Goal: Task Accomplishment & Management: Manage account settings

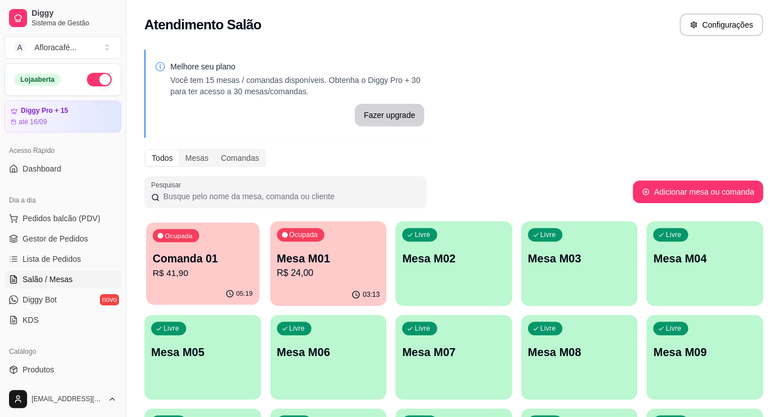
click at [214, 268] on p "R$ 41,90" at bounding box center [203, 272] width 100 height 13
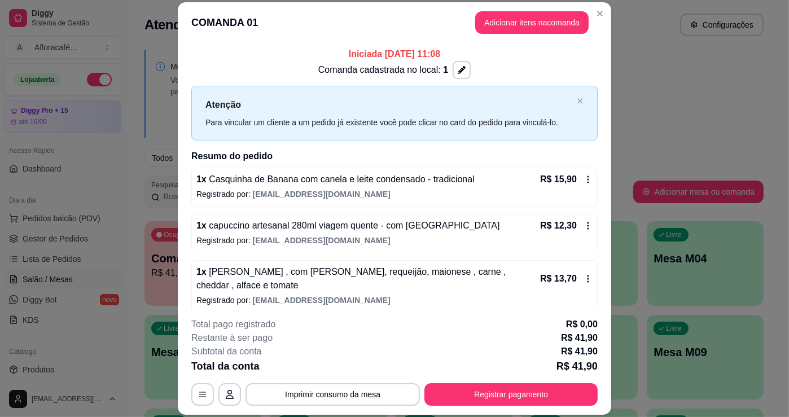
scroll to position [8, 0]
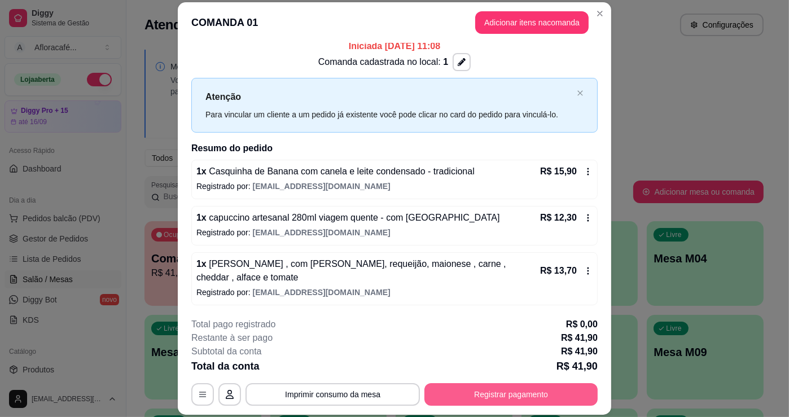
click at [518, 405] on button "Registrar pagamento" at bounding box center [510, 394] width 173 height 23
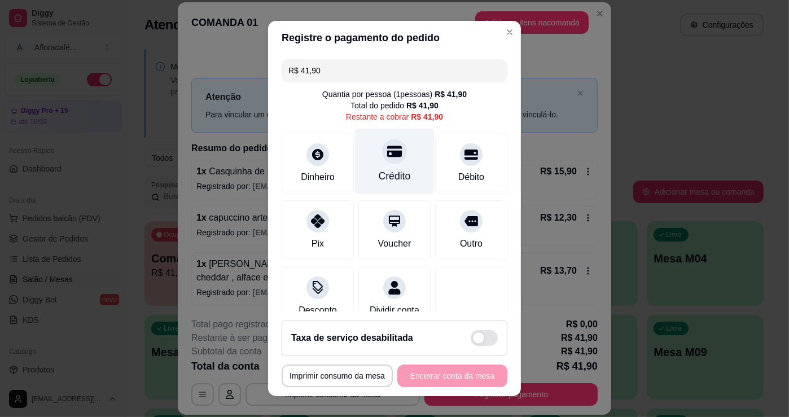
click at [360, 165] on div "Crédito" at bounding box center [395, 162] width 80 height 66
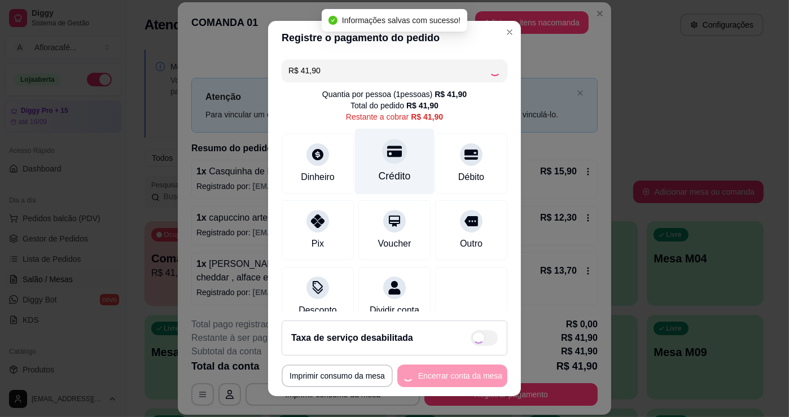
type input "R$ 0,00"
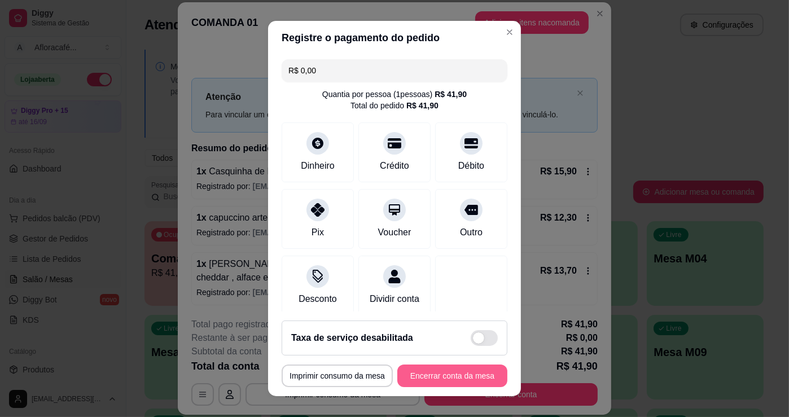
click at [453, 368] on button "Encerrar conta da mesa" at bounding box center [452, 375] width 110 height 23
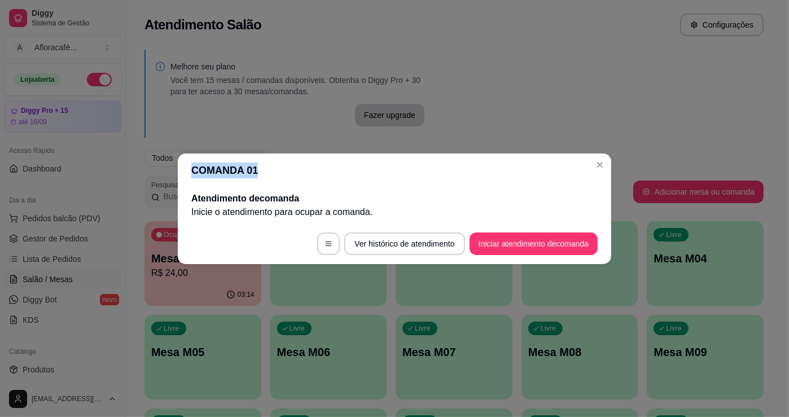
drag, startPoint x: 598, startPoint y: 158, endPoint x: 586, endPoint y: 161, distance: 12.7
click at [594, 159] on section "COMANDA 01 Atendimento de comanda [PERSON_NAME] o atendimento para ocupar a com…" at bounding box center [394, 208] width 433 height 111
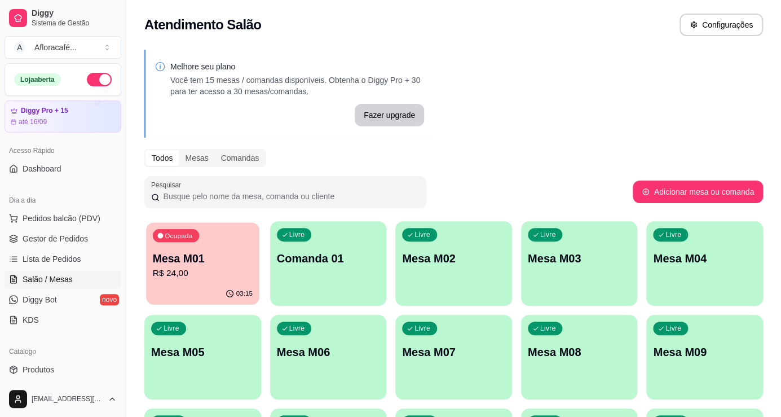
click at [248, 253] on p "Mesa M01" at bounding box center [203, 258] width 100 height 15
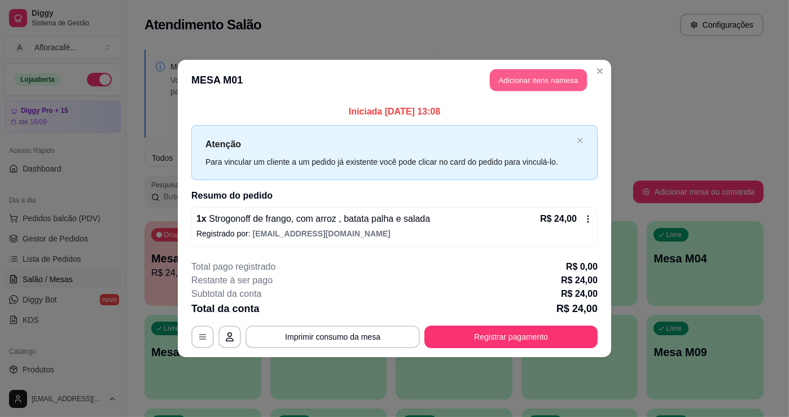
click at [552, 70] on button "Adicionar itens na mesa" at bounding box center [538, 80] width 97 height 22
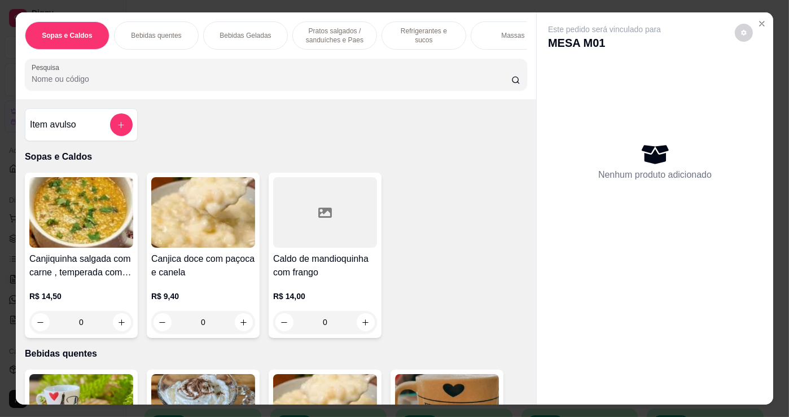
click at [406, 28] on p "Refrigerantes e sucos" at bounding box center [423, 36] width 65 height 18
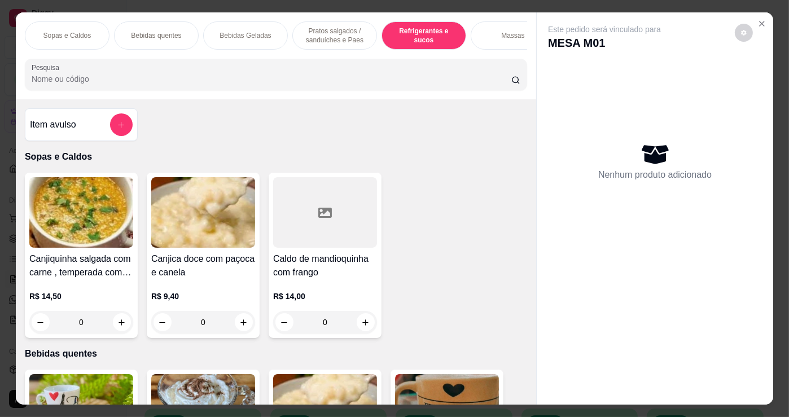
scroll to position [28, 0]
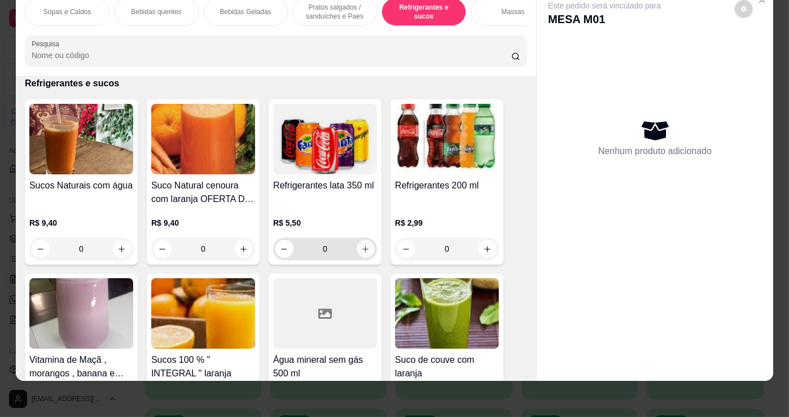
click at [363, 245] on icon "increase-product-quantity" at bounding box center [365, 249] width 8 height 8
type input "1"
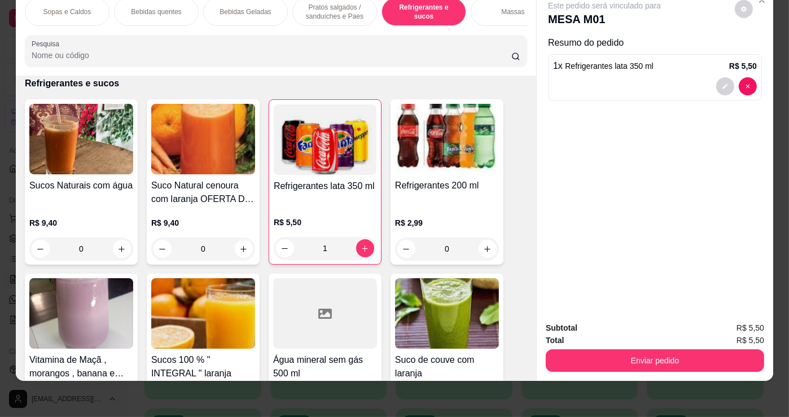
click at [672, 362] on button "Enviar pedido" at bounding box center [654, 360] width 218 height 23
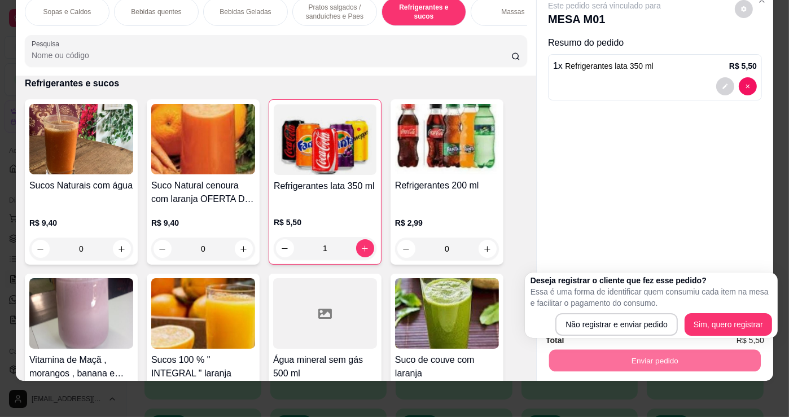
click at [657, 346] on div "Enviar pedido" at bounding box center [654, 358] width 218 height 25
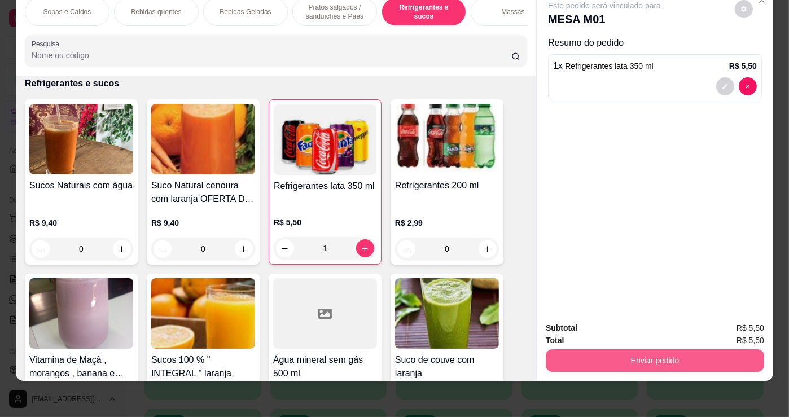
click at [659, 360] on button "Enviar pedido" at bounding box center [654, 360] width 218 height 23
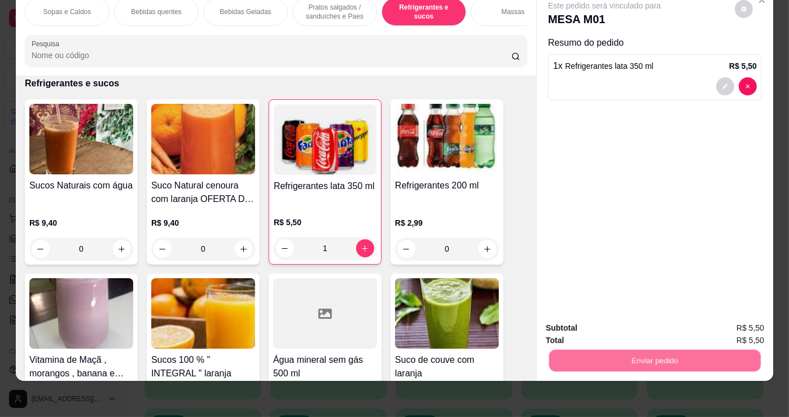
click at [630, 326] on button "Não registrar e enviar pedido" at bounding box center [617, 324] width 117 height 21
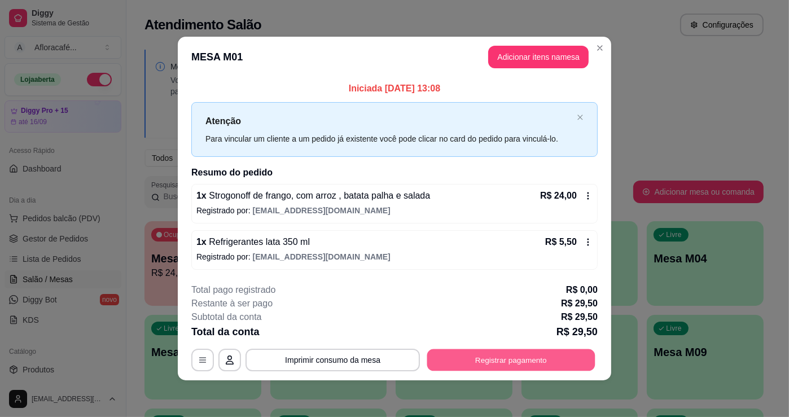
click at [481, 361] on button "Registrar pagamento" at bounding box center [511, 360] width 168 height 22
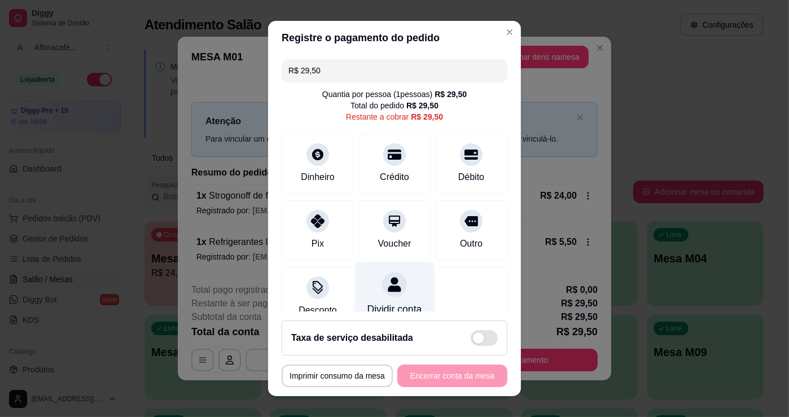
scroll to position [15, 0]
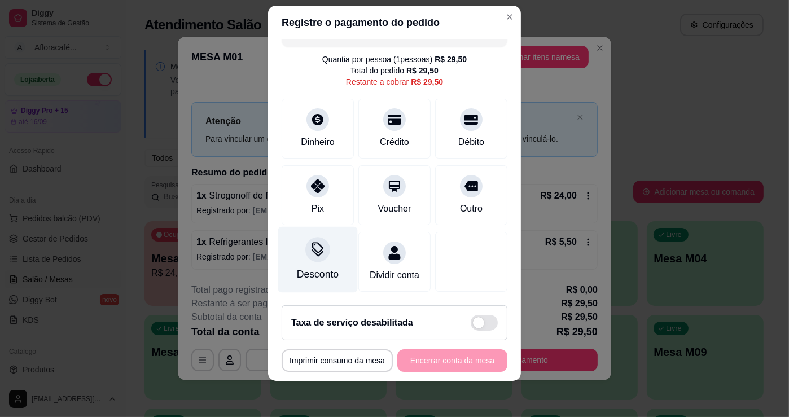
click at [320, 267] on div "Desconto" at bounding box center [318, 274] width 42 height 15
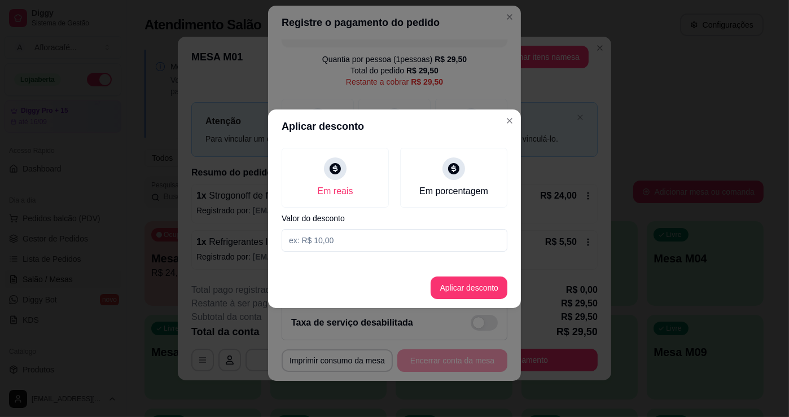
click at [397, 235] on input at bounding box center [394, 240] width 226 height 23
type input "29,50"
click at [503, 284] on button "Aplicar desconto" at bounding box center [469, 287] width 74 height 22
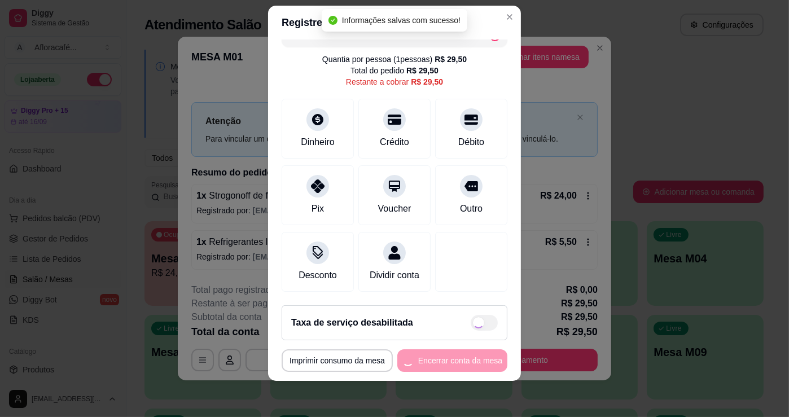
type input "R$ 0,00"
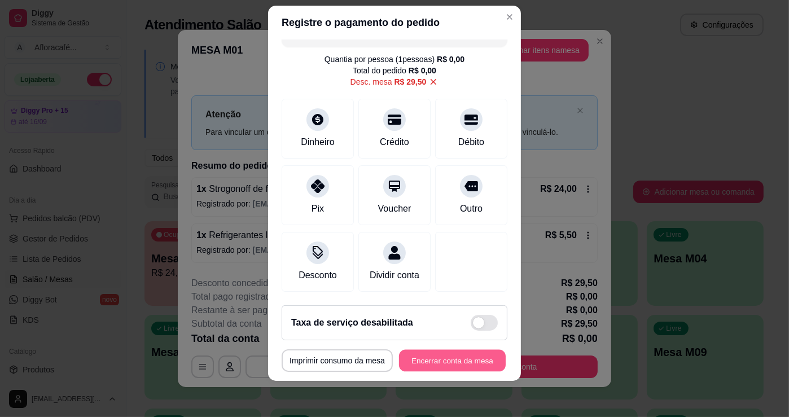
click at [443, 356] on button "Encerrar conta da mesa" at bounding box center [452, 361] width 107 height 22
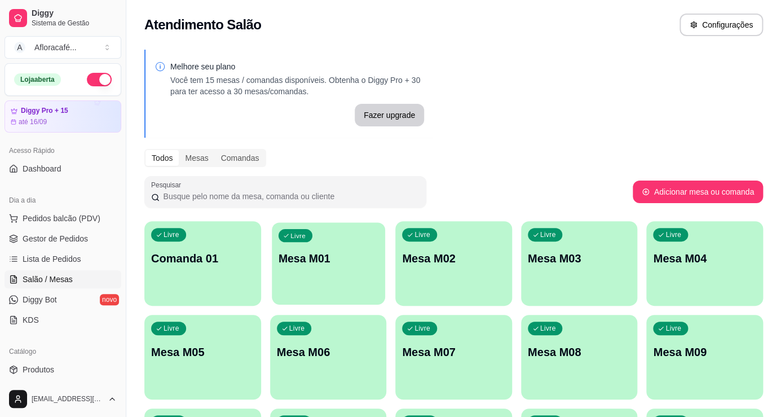
click at [326, 237] on div "Livre Mesa M01" at bounding box center [328, 256] width 113 height 69
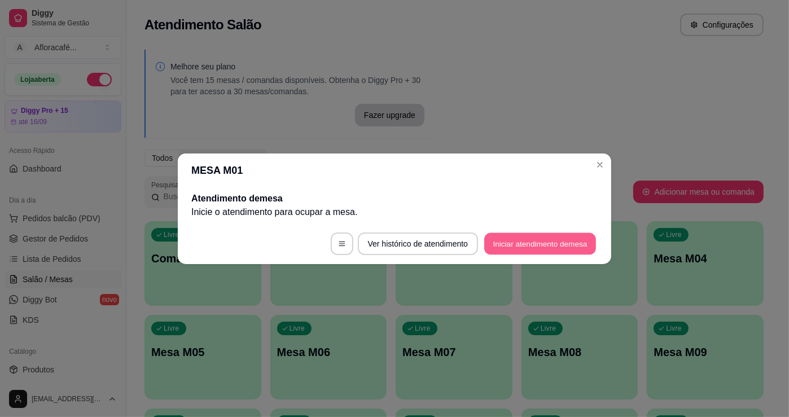
click at [569, 239] on button "Iniciar atendimento de mesa" at bounding box center [540, 243] width 112 height 22
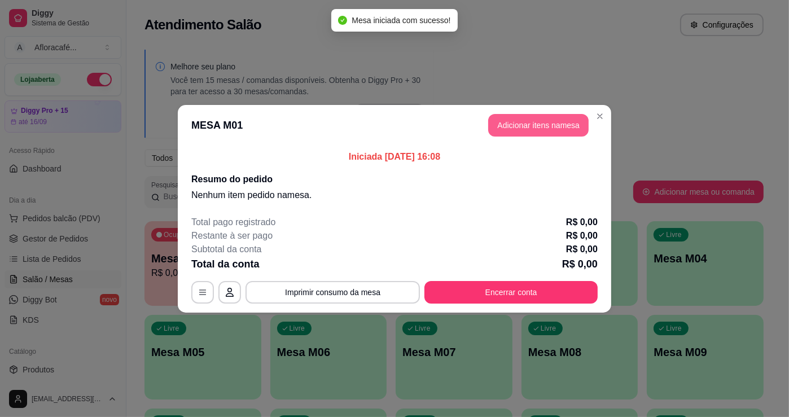
click at [551, 119] on button "Adicionar itens na mesa" at bounding box center [538, 125] width 100 height 23
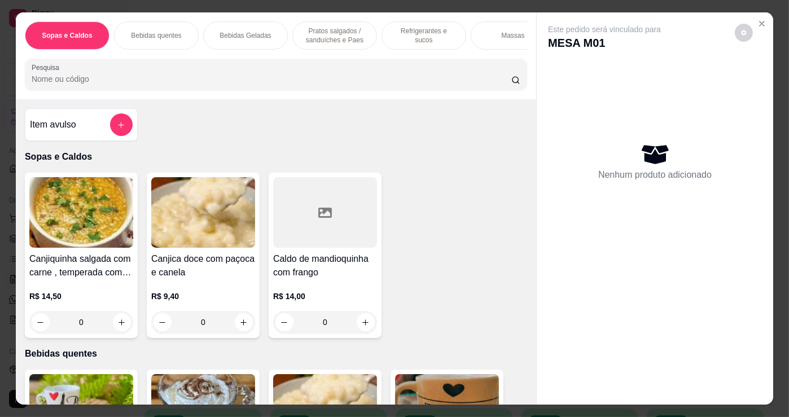
click at [386, 79] on input "Pesquisa" at bounding box center [271, 78] width 479 height 11
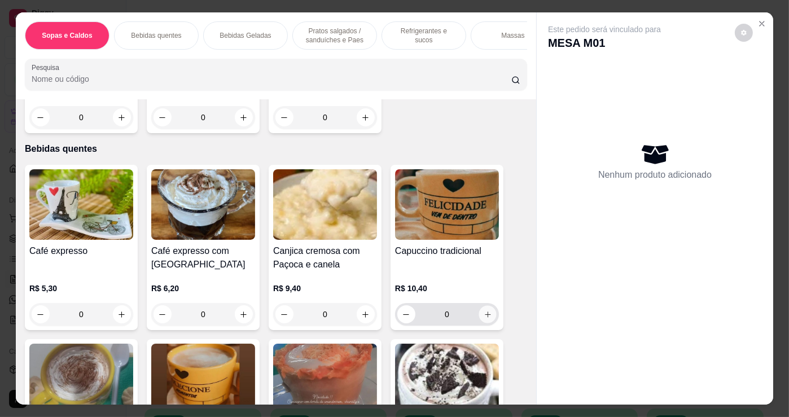
click at [485, 319] on icon "increase-product-quantity" at bounding box center [487, 314] width 8 height 8
type input "1"
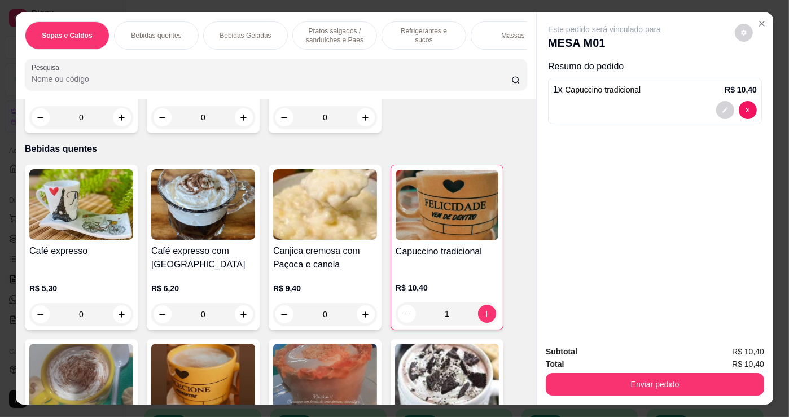
click at [270, 28] on div "Bebidas Geladas" at bounding box center [245, 35] width 85 height 28
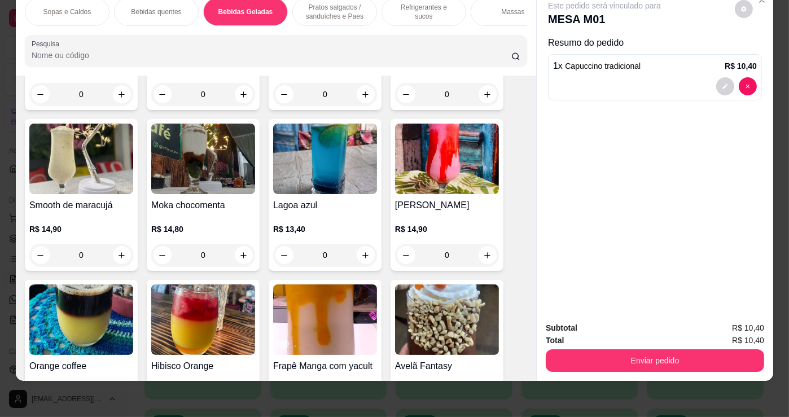
scroll to position [1695, 0]
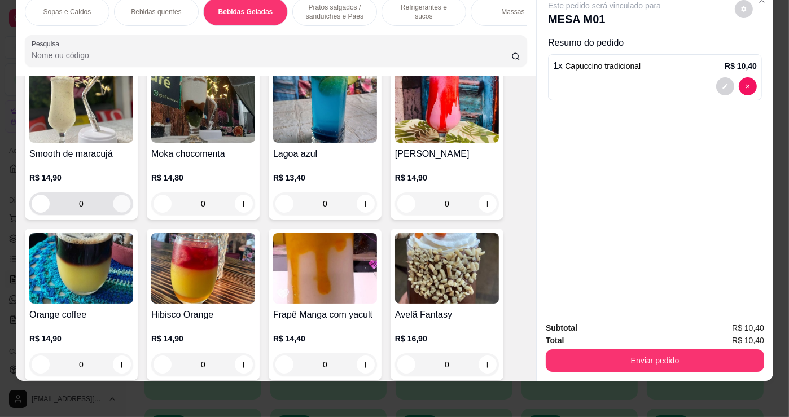
click at [113, 202] on button "increase-product-quantity" at bounding box center [121, 203] width 17 height 17
type input "1"
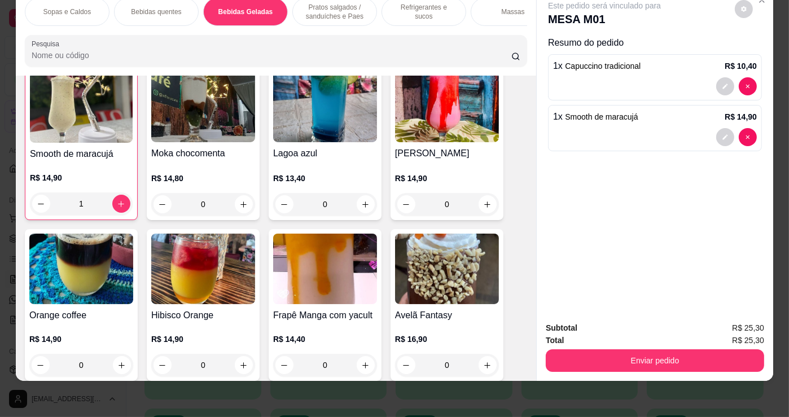
click at [332, 3] on p "Pratos salgados / sanduíches e Paes" at bounding box center [334, 12] width 65 height 18
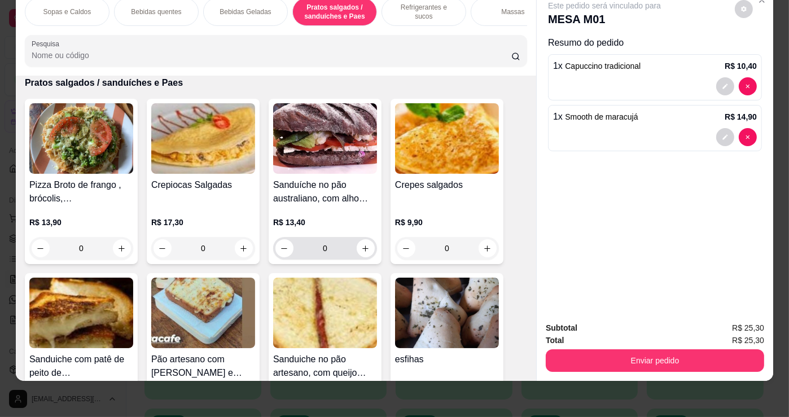
scroll to position [2860, 0]
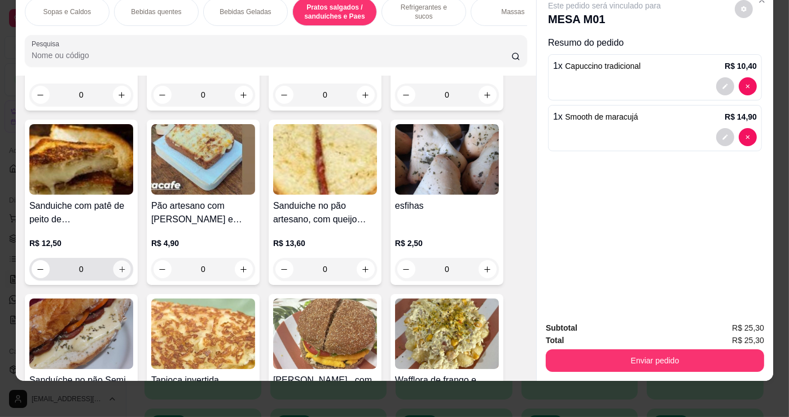
click at [113, 265] on button "increase-product-quantity" at bounding box center [121, 269] width 17 height 17
click at [118, 267] on icon "increase-product-quantity" at bounding box center [122, 269] width 8 height 8
type input "2"
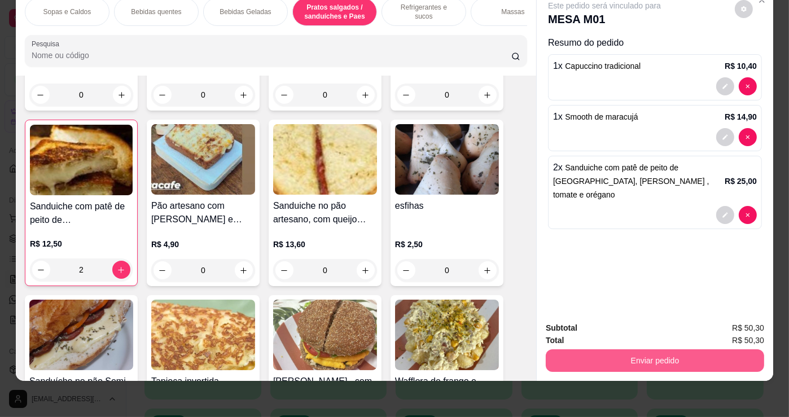
click at [570, 349] on button "Enviar pedido" at bounding box center [654, 360] width 218 height 23
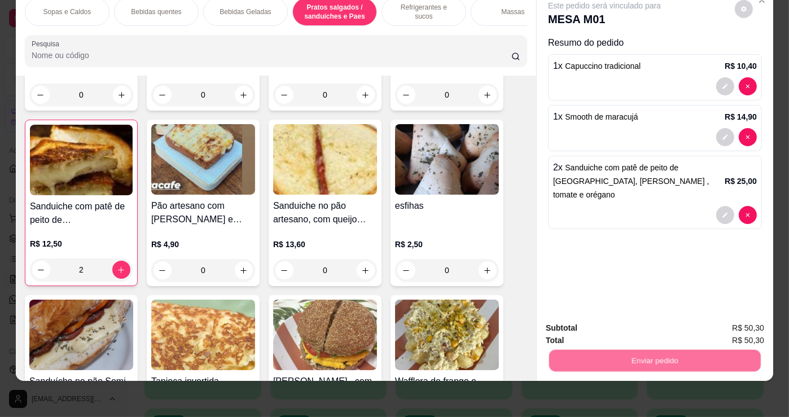
click at [566, 314] on button "Não registrar e enviar pedido" at bounding box center [617, 324] width 117 height 21
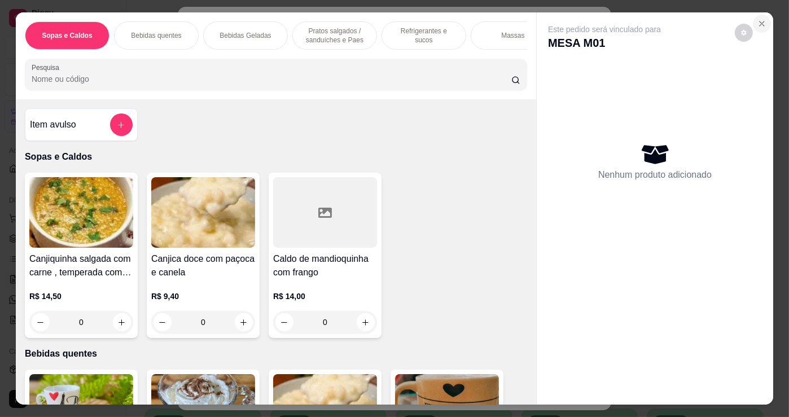
click at [761, 20] on icon "Close" at bounding box center [761, 23] width 9 height 9
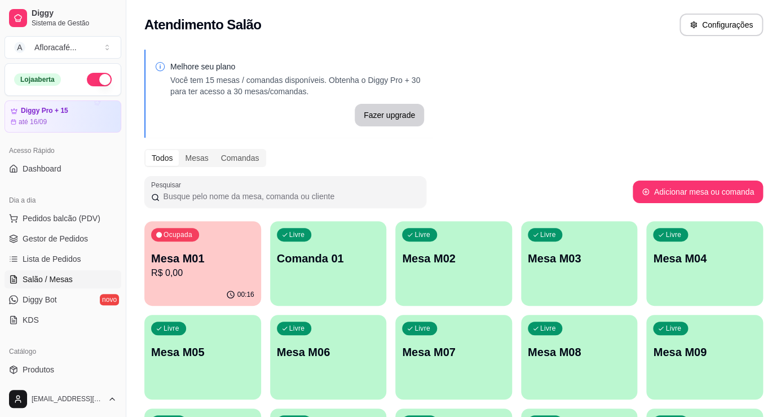
click at [355, 260] on p "Comanda 01" at bounding box center [328, 258] width 103 height 16
click at [294, 260] on p "Comanda 01" at bounding box center [328, 258] width 103 height 16
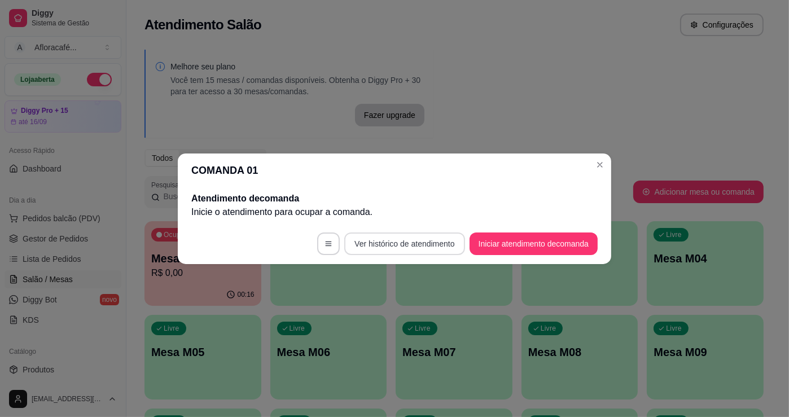
click at [463, 245] on footer "Ver histórico de atendimento Iniciar atendimento de comanda" at bounding box center [394, 243] width 433 height 41
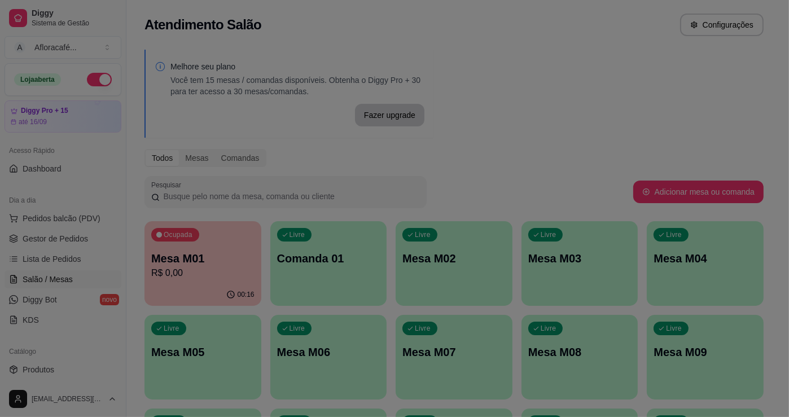
click at [525, 248] on div at bounding box center [472, 237] width 144 height 47
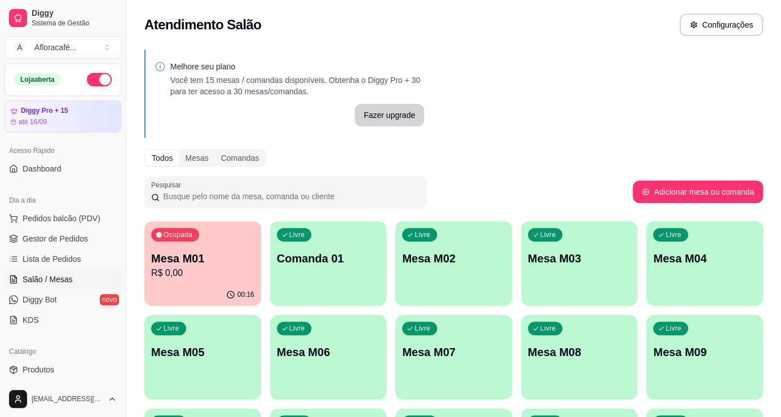
click at [500, 264] on p "Mesa M02" at bounding box center [453, 258] width 103 height 16
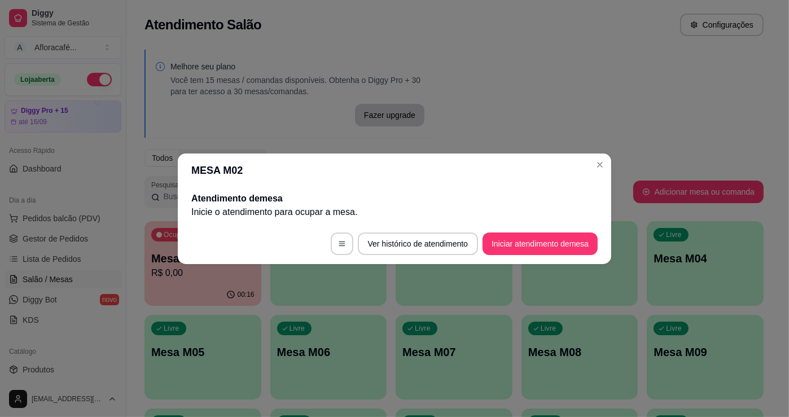
click at [511, 255] on footer "Ver histórico de atendimento Iniciar atendimento de mesa" at bounding box center [394, 243] width 433 height 41
drag, startPoint x: 529, startPoint y: 225, endPoint x: 514, endPoint y: 258, distance: 36.4
click at [524, 236] on footer "Ver histórico de atendimento Iniciar atendimento de mesa" at bounding box center [394, 243] width 433 height 41
click at [514, 258] on footer "Ver histórico de atendimento Iniciar atendimento de mesa" at bounding box center [394, 243] width 433 height 41
click at [517, 245] on button "Iniciar atendimento de mesa" at bounding box center [539, 243] width 115 height 23
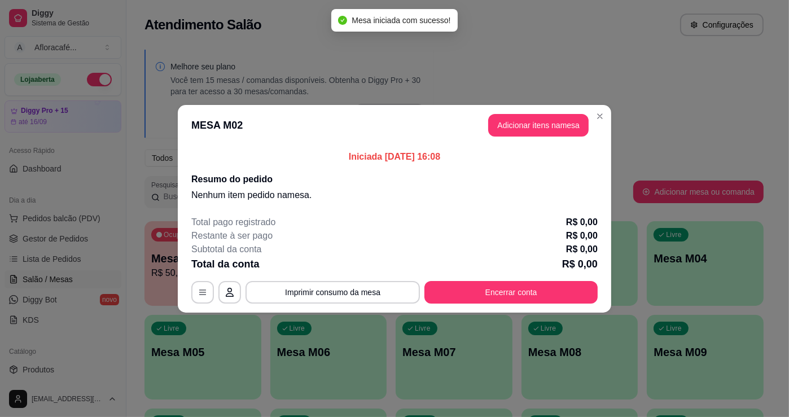
click at [566, 107] on header "MESA M02 Adicionar itens na mesa" at bounding box center [394, 125] width 433 height 41
click at [564, 118] on button "Adicionar itens na mesa" at bounding box center [538, 125] width 97 height 22
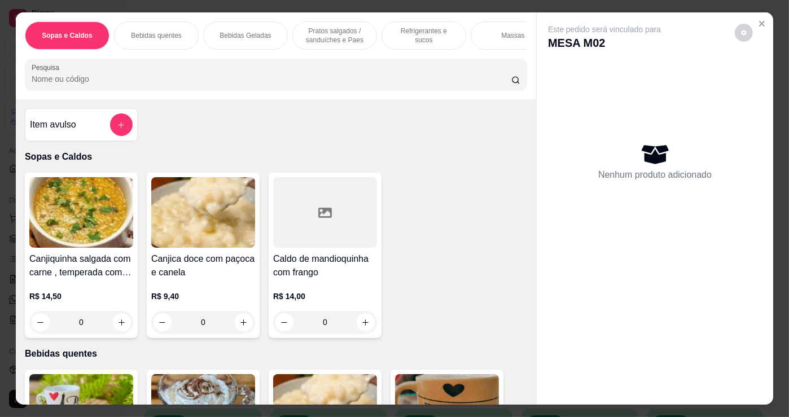
click at [428, 56] on div "Sopas e Caldos Bebidas quentes Bebidas Geladas Pratos salgados / sanduíches e P…" at bounding box center [276, 55] width 520 height 87
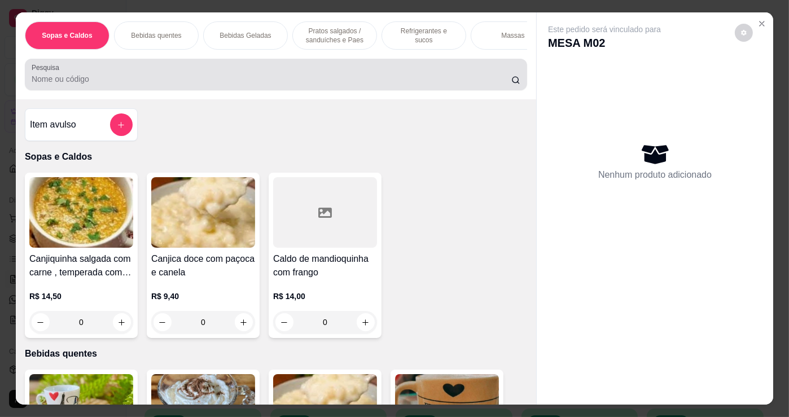
click at [426, 74] on div at bounding box center [276, 74] width 489 height 23
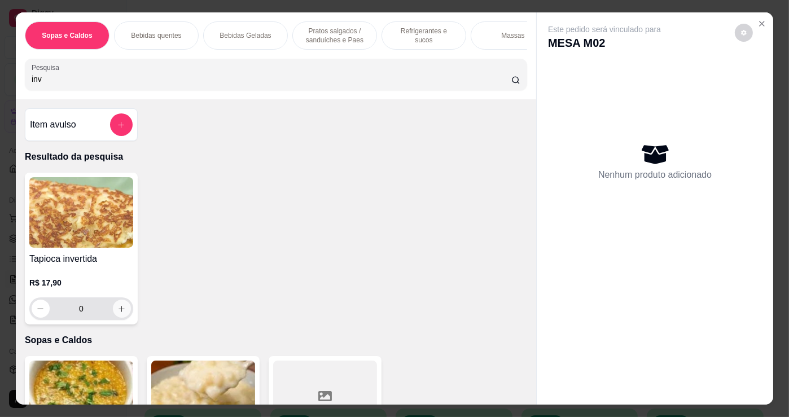
type input "inv"
click at [117, 311] on icon "increase-product-quantity" at bounding box center [121, 309] width 8 height 8
type input "1"
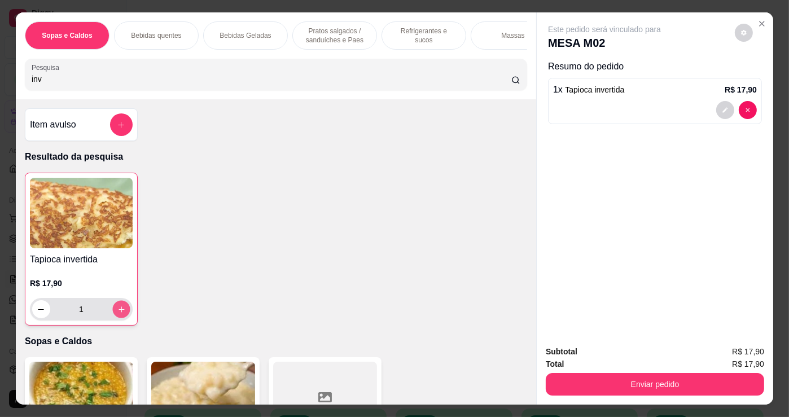
click at [117, 311] on icon "increase-product-quantity" at bounding box center [121, 309] width 8 height 8
type input "2"
click at [281, 77] on input "inv" at bounding box center [271, 78] width 479 height 11
type input "i"
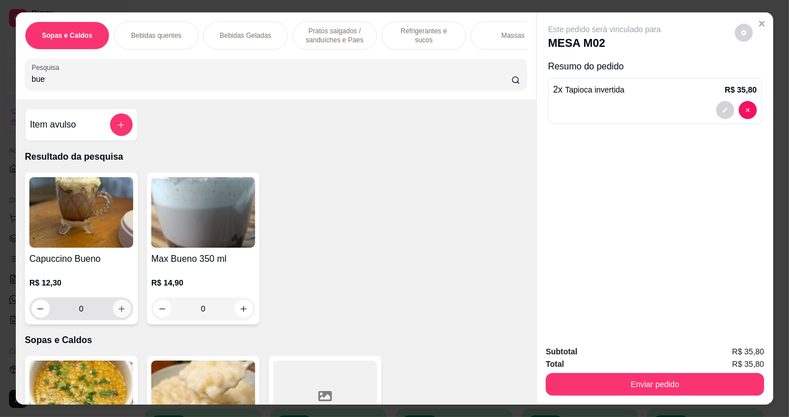
type input "bue"
click at [113, 310] on button "increase-product-quantity" at bounding box center [122, 309] width 18 height 18
type input "1"
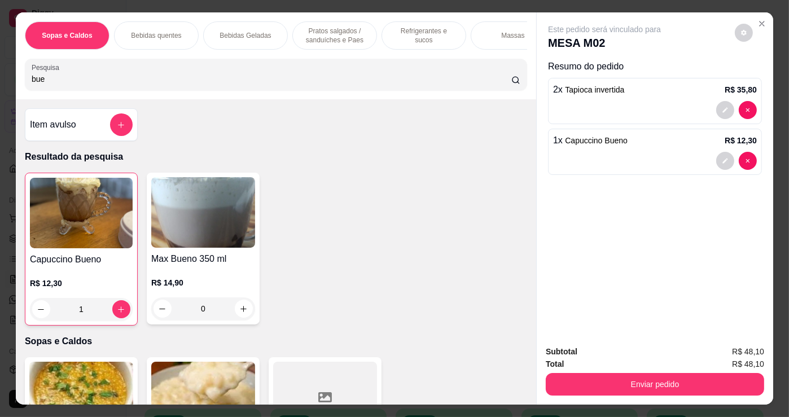
click at [410, 29] on p "Refrigerantes e sucos" at bounding box center [423, 36] width 65 height 18
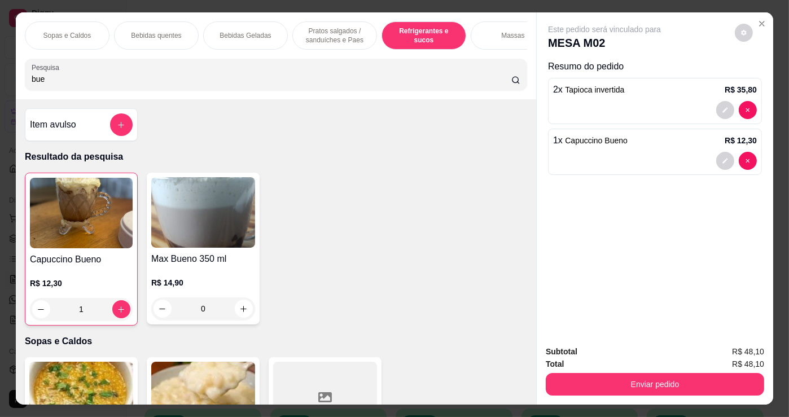
scroll to position [28, 0]
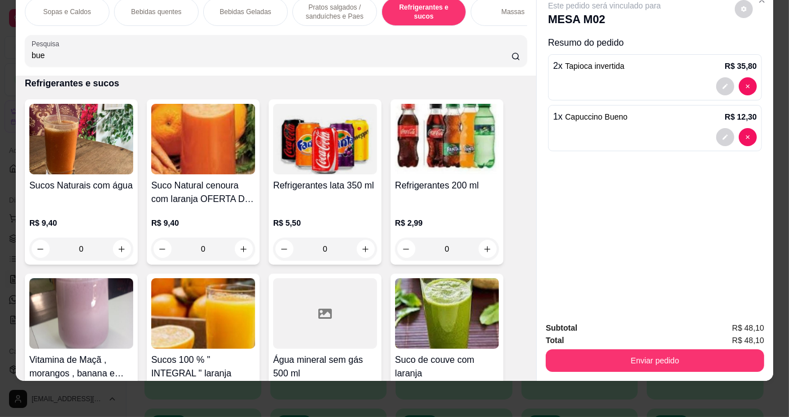
click at [114, 246] on div "0" at bounding box center [81, 248] width 104 height 23
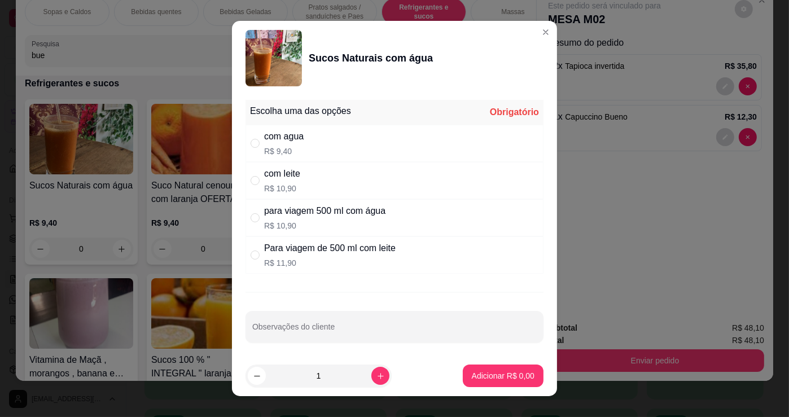
click at [354, 145] on div "com agua R$ 9,40" at bounding box center [394, 143] width 298 height 37
radio input "true"
click at [472, 379] on p "Adicionar R$ 9,40" at bounding box center [502, 375] width 61 height 11
type input "1"
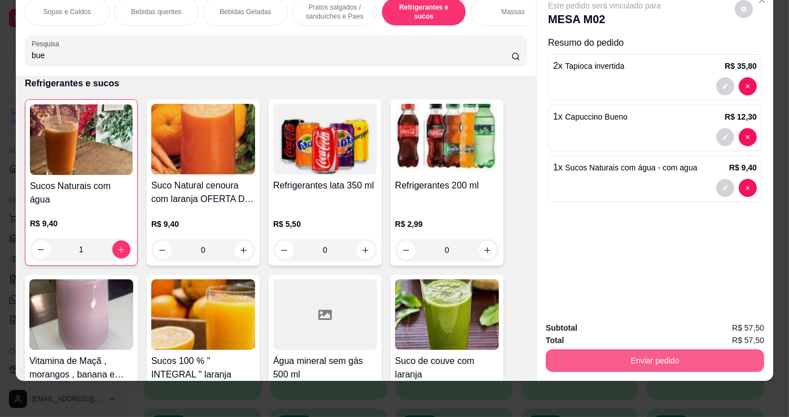
click at [604, 355] on button "Enviar pedido" at bounding box center [654, 360] width 218 height 23
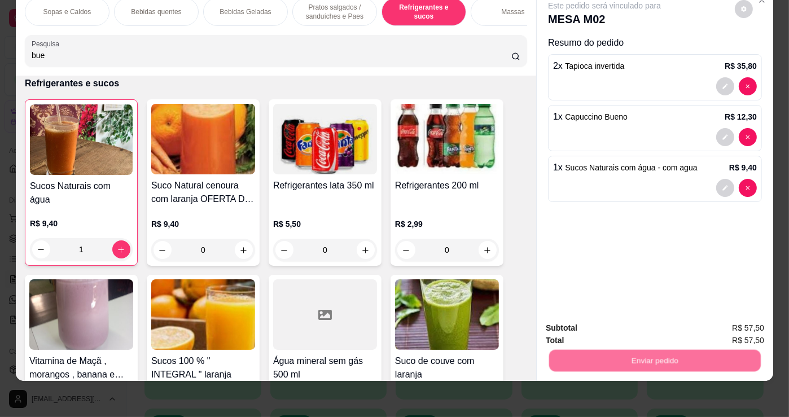
click at [609, 329] on button "Não registrar e enviar pedido" at bounding box center [617, 324] width 117 height 21
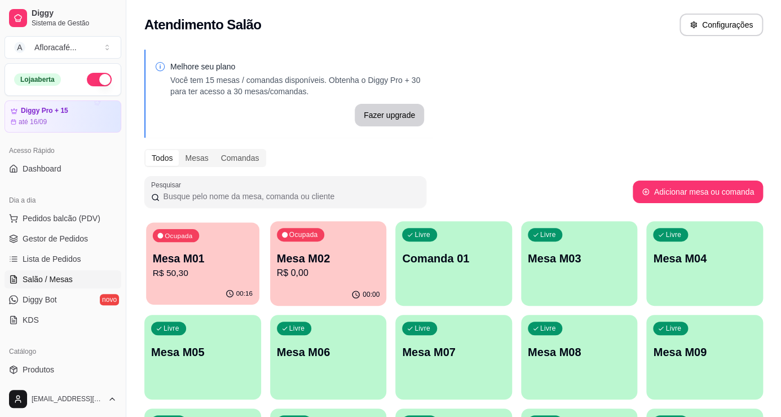
click at [187, 254] on p "Mesa M01" at bounding box center [203, 258] width 100 height 15
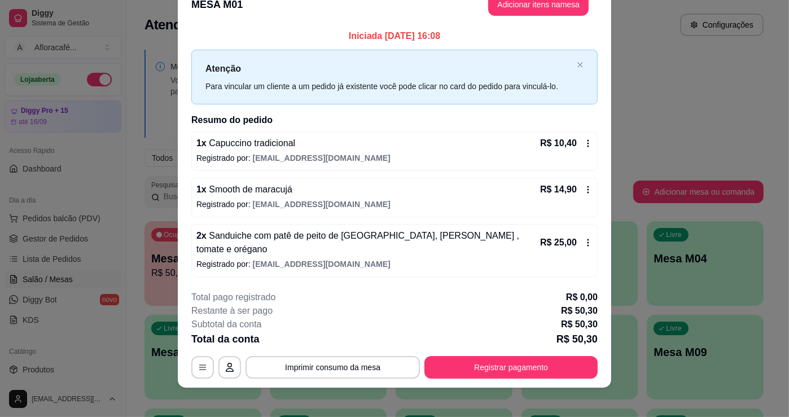
scroll to position [0, 0]
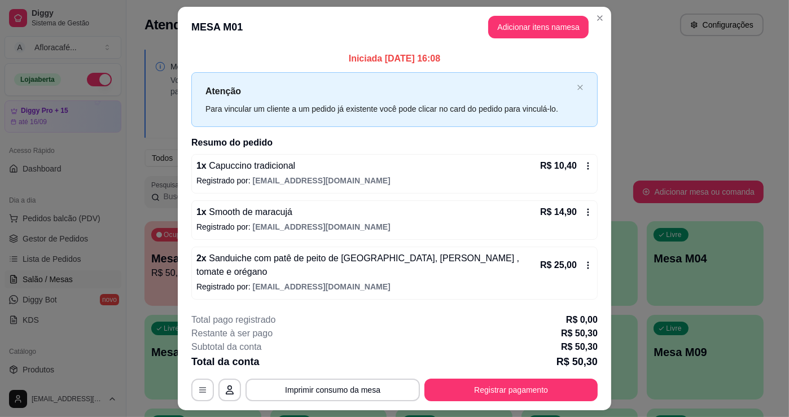
click at [469, 395] on footer "**********" at bounding box center [394, 357] width 433 height 106
click at [469, 387] on button "Registrar pagamento" at bounding box center [510, 390] width 173 height 23
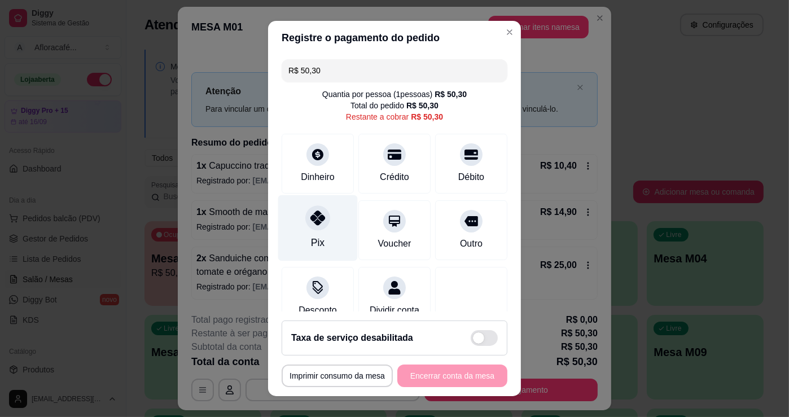
click at [315, 238] on div "Pix" at bounding box center [318, 242] width 14 height 15
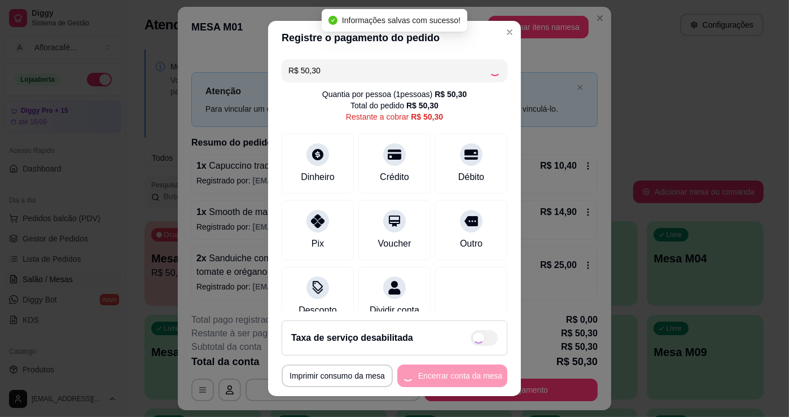
type input "R$ 0,00"
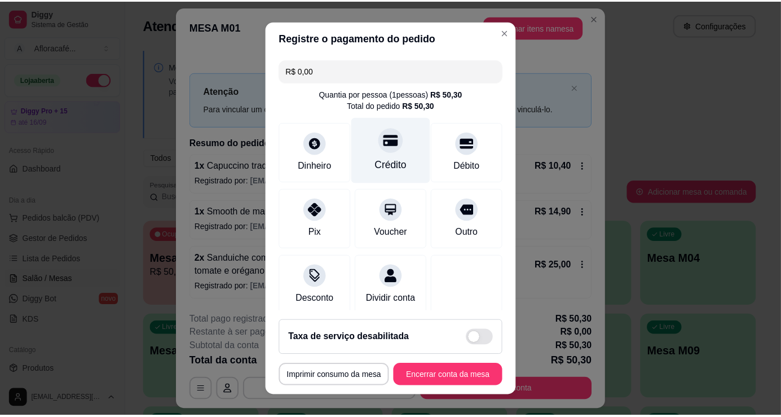
scroll to position [51, 0]
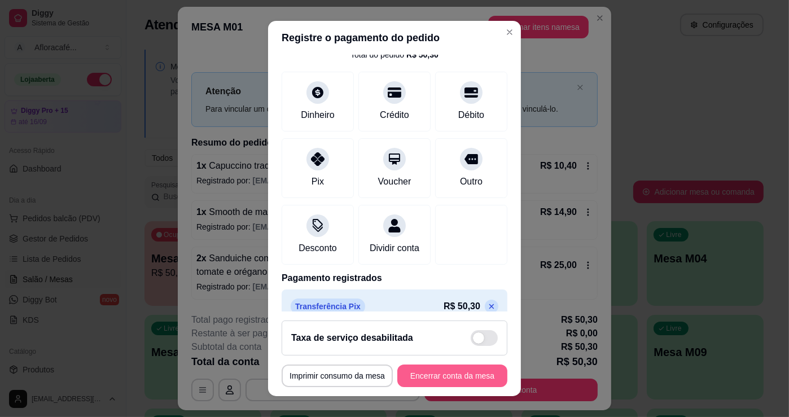
click at [463, 378] on button "Encerrar conta da mesa" at bounding box center [452, 375] width 110 height 23
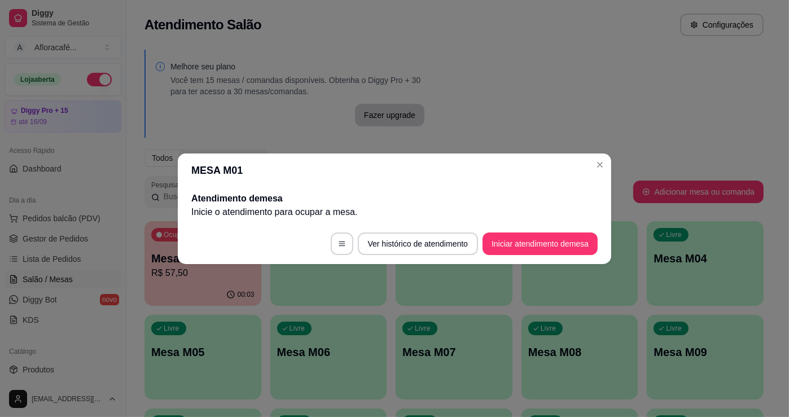
click at [607, 162] on div "MESA M01 Atendimento de mesa Inicie o atendimento para ocupar a mesa . Ver hist…" at bounding box center [394, 208] width 789 height 417
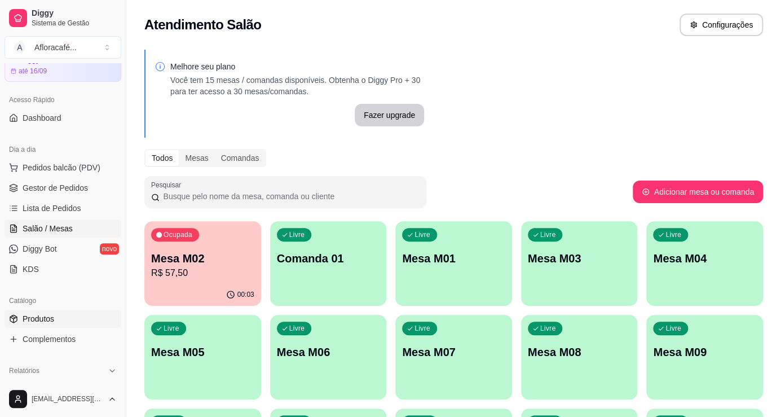
click at [59, 314] on link "Produtos" at bounding box center [63, 319] width 117 height 18
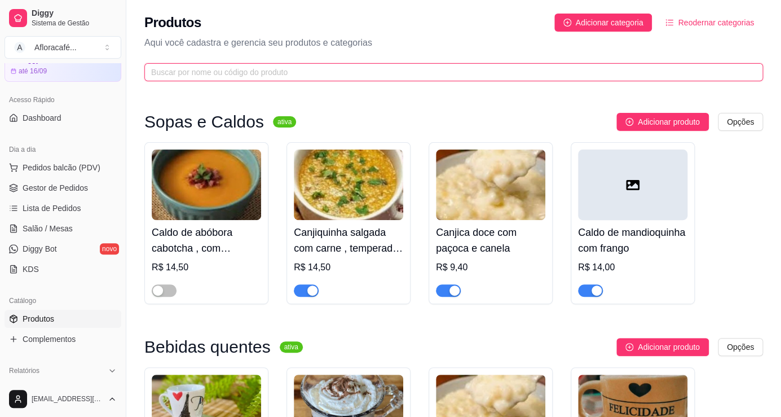
click at [322, 68] on input "text" at bounding box center [449, 72] width 596 height 12
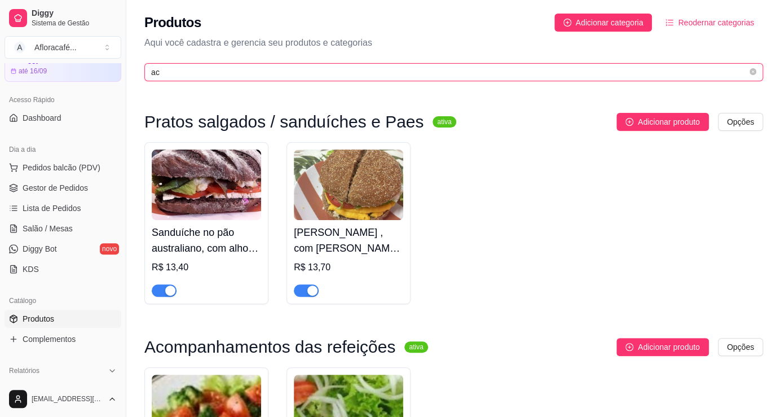
type input "a"
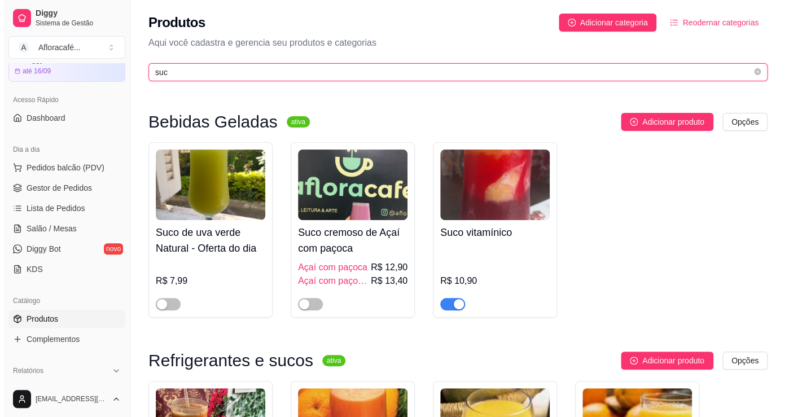
scroll to position [153, 0]
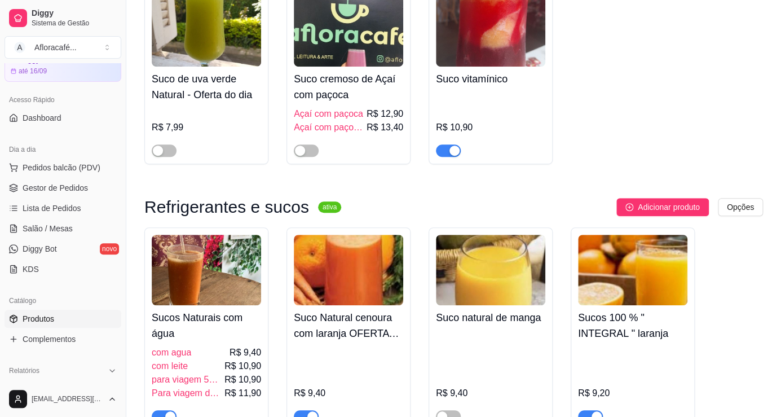
type input "suc"
click at [187, 339] on h4 "Sucos Naturais com água" at bounding box center [206, 326] width 109 height 32
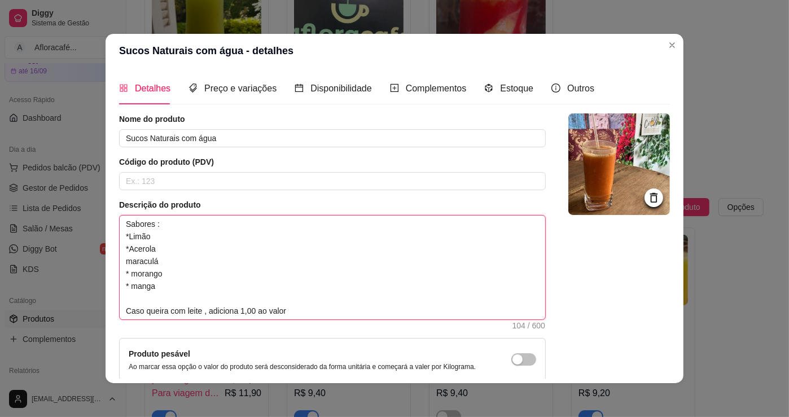
drag, startPoint x: 121, startPoint y: 260, endPoint x: 123, endPoint y: 242, distance: 18.1
click at [120, 259] on textarea "Sabores : *Limão *Acerola maraculá * morango * manga Caso queira com leite , ad…" at bounding box center [332, 267] width 425 height 104
type textarea "Sabores : *Limão *Acerola *maraculá * morango * manga Caso queira com leite , a…"
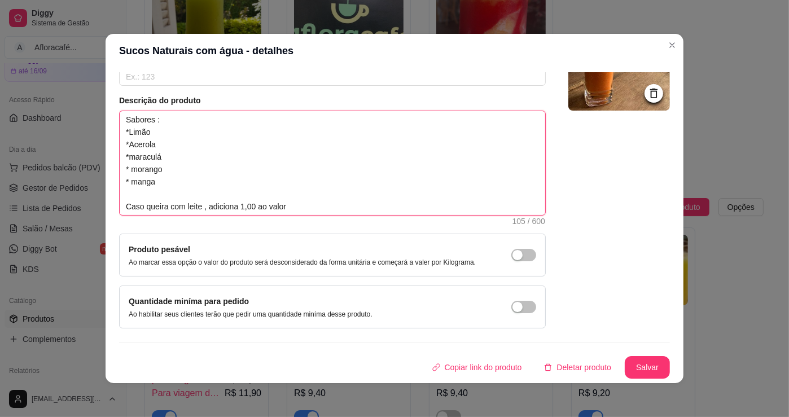
scroll to position [0, 0]
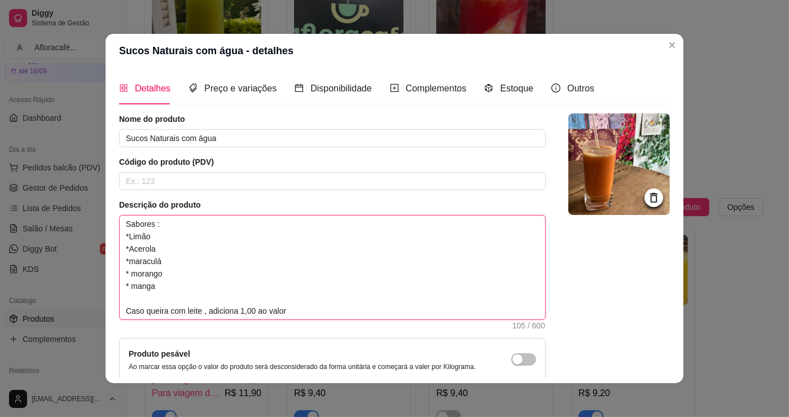
click at [186, 301] on textarea "Sabores : *Limão *Acerola *maraculá * morango * manga Caso queira com leite , a…" at bounding box center [332, 267] width 425 height 104
click at [184, 292] on textarea "Sabores : *Limão *Acerola *maraculá * morango * manga Caso queira com leite , a…" at bounding box center [332, 267] width 425 height 104
click at [188, 278] on textarea "Sabores : *Limão *Acerola *maraculá * morango * manga Caso queira com leite , a…" at bounding box center [332, 267] width 425 height 104
type textarea "Sabores : *Limão *Acerola *maraculá * morango * manga Caso queira com leite , a…"
type textarea "Sabores : *Limão *Acerola *maraculá * morango * * manga Caso queira com leite ,…"
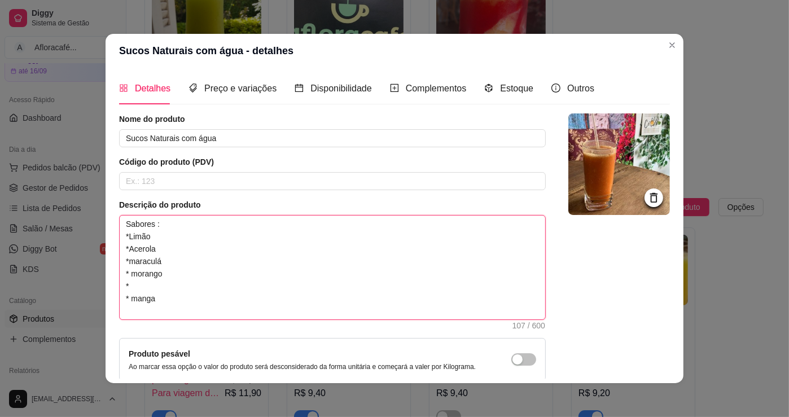
type textarea "Sabores : *Limão *Acerola *maraculá * morango * * manga Caso queira com leite ,…"
type textarea "Sabores : *Limão *Acerola *maraculá * morango * a * manga Caso queira com leite…"
type textarea "Sabores : *Limão *Acerola *maraculá * morango * ab * manga Caso queira com leit…"
type textarea "Sabores : *Limão *Acerola *maraculá * morango * aba * manga Caso queira com lei…"
type textarea "Sabores : *Limão *Acerola *maraculá * morango * abac * manga Caso queira com le…"
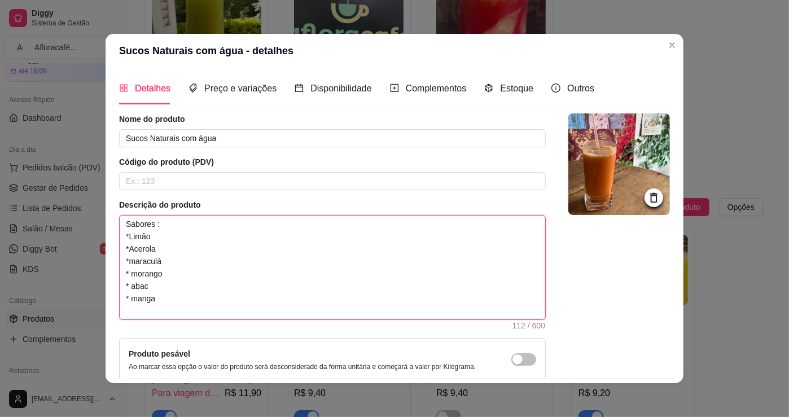
type textarea "Sabores : *Limão *Acerola *maraculá * morango * abaca * manga Caso queira com l…"
type textarea "Sabores : *Limão *Acerola *maraculá * morango * abacax * manga Caso queira com …"
type textarea "Sabores : *Limão *Acerola *maraculá * morango * abacaxi * manga Caso queira com…"
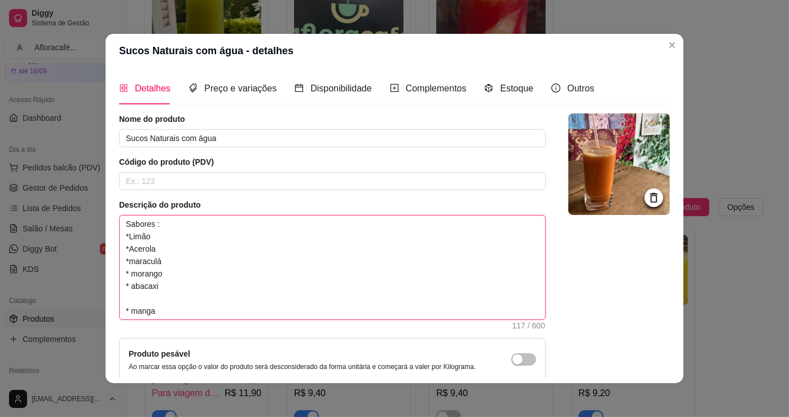
type textarea "Sabores : *Limão *Acerola *maraculá * morango * abacaxi * * manga Caso queira c…"
type textarea "Sabores : *Limão *Acerola *maraculá * morango * abacaxi * a * manga Caso queira…"
type textarea "Sabores : *Limão *Acerola *maraculá * morango * abacaxi * ab * manga Caso queir…"
type textarea "Sabores : *Limão *Acerola *maraculá * morango * abacaxi * aba * manga Caso quei…"
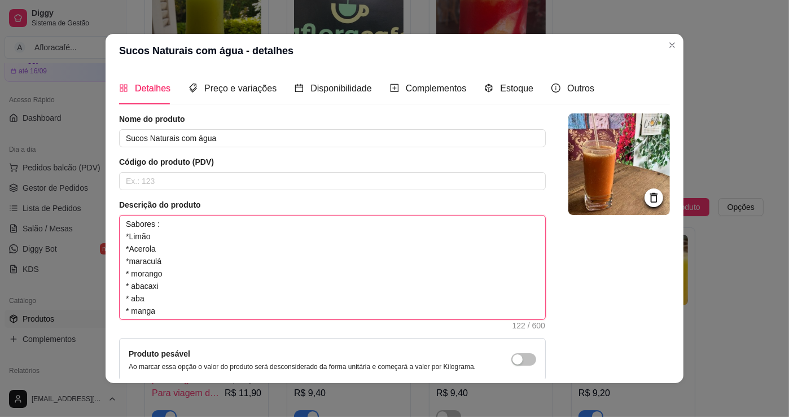
type textarea "Sabores : *Limão *Acerola *maraculá * morango * abacaxi * abac * manga Caso que…"
type textarea "Sabores : *Limão *Acerola *maraculá * morango * abacaxi * abaca * manga Caso qu…"
type textarea "Sabores : *Limão *Acerola *maraculá * morango * abacaxi * abacax * manga Caso q…"
type textarea "Sabores : *Limão *Acerola *maraculá * morango * abacaxi * abacaxi * manga Caso …"
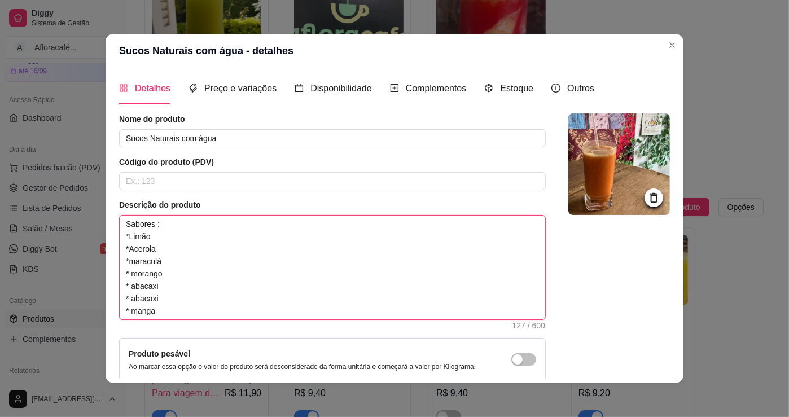
type textarea "Sabores : *Limão *Acerola *maraculá * morango * abacaxi * abacaxi c * manga Cas…"
type textarea "Sabores : *Limão *Acerola *maraculá * morango * abacaxi * abacaxi c/ * manga Ca…"
type textarea "Sabores : *Limão *Acerola *maraculá * morango * abacaxi * abacaxi c/l * manga C…"
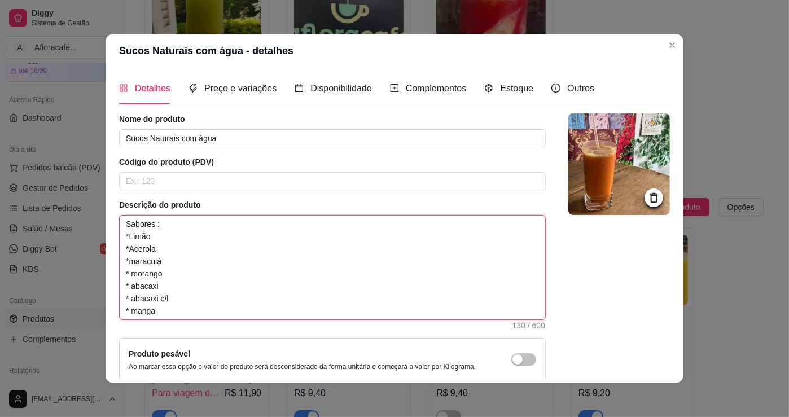
type textarea "Sabores : *Limão *Acerola *maraculá * morango * abacaxi * abacaxi c/li * manga …"
type textarea "Sabores : *Limão *Acerola *maraculá * morango * abacaxi * abacaxi c/lim * manga…"
type textarea "Sabores : *Limão *Acerola *maraculá * morango * abacaxi * abacaxi c/limã * mang…"
type textarea "Sabores : *Limão *Acerola *maraculá * morango * abacaxi * abacaxi c/limão * man…"
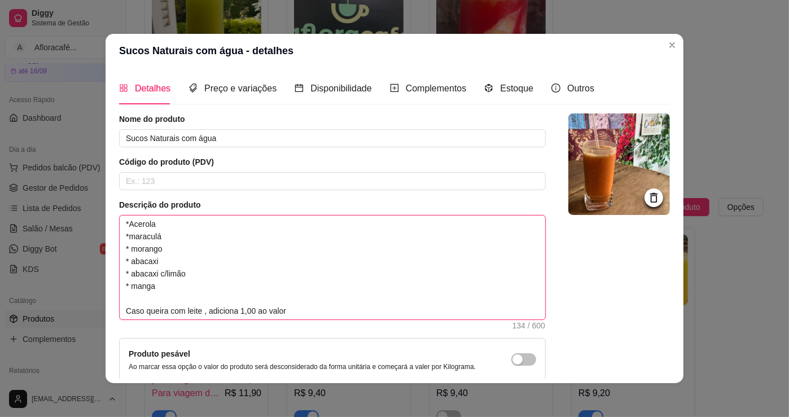
click at [214, 280] on textarea "Sabores : *Limão *Acerola *maraculá * morango * abacaxi * abacaxi c/limão * man…" at bounding box center [332, 267] width 425 height 104
click at [217, 273] on textarea "Sabores : *Limão *Acerola *maraculá * morango * abacaxi * abacaxi c/limão * man…" at bounding box center [332, 267] width 425 height 104
type textarea "Sabores : *Limão *Acerola *maraculá * morango * abacaxi * abacaxi c/limão * man…"
type textarea "Sabores : *Limão *Acerola *maraculá * morango * abacaxi * abacaxi c/limão o * m…"
type textarea "Sabores : *Limão *Acerola *maraculá * morango * abacaxi * abacaxi c/limão ou * …"
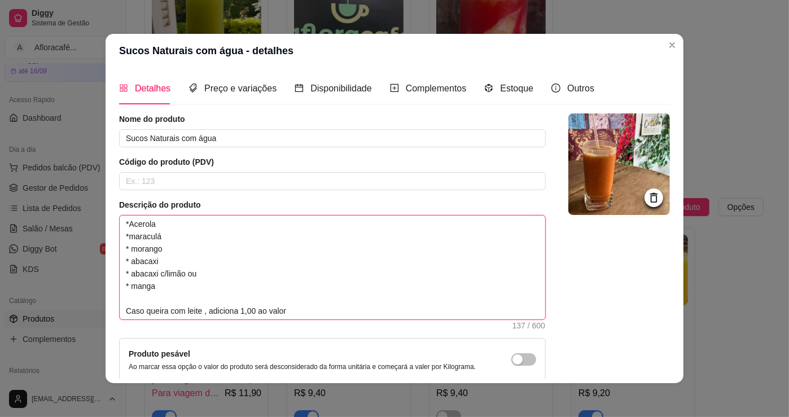
type textarea "Sabores : *Limão *Acerola *maraculá * morango * abacaxi * abacaxi c/limão ou * …"
type textarea "Sabores : *Limão *Acerola *maraculá * morango * abacaxi * abacaxi c/limão ou h …"
type textarea "Sabores : *Limão *Acerola *maraculá * morango * abacaxi * abacaxi c/limão ou ho…"
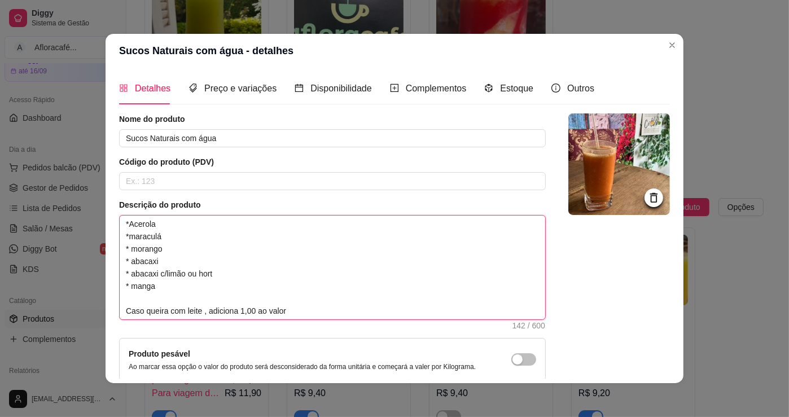
type textarea "Sabores : *Limão *Acerola *maraculá * morango * abacaxi * abacaxi c/limão ou ho…"
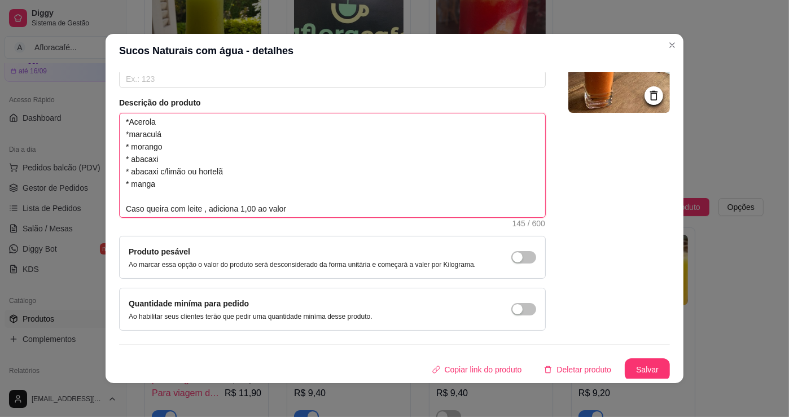
click at [251, 187] on textarea "Sabores : *Limão *Acerola *maraculá * morango * abacaxi * abacaxi c/limão ou ho…" at bounding box center [332, 165] width 425 height 104
type textarea "Sabores : *Limão *Acerola *maraculá * morango * abacaxi * abacaxi c/limão ou ho…"
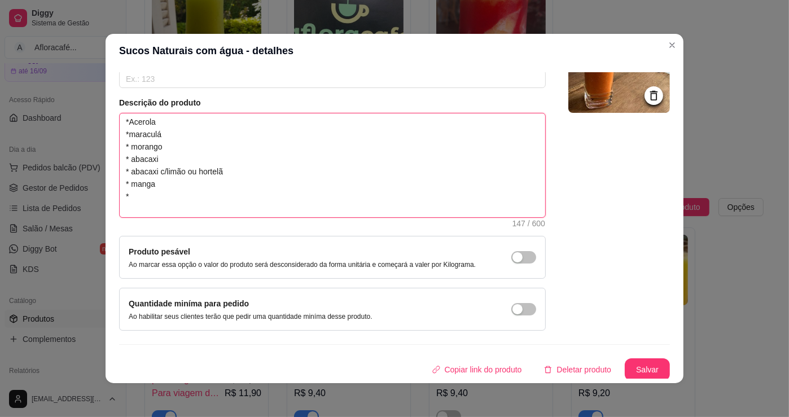
type textarea "Sabores : *Limão *Acerola *maraculá * morango * abacaxi * abacaxi c/limão ou ho…"
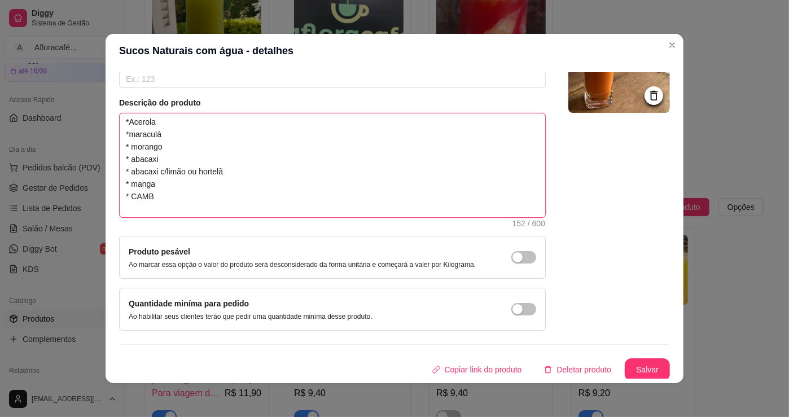
type textarea "Sabores : *Limão *Acerola *maraculá * morango * abacaxi * abacaxi c/limão ou ho…"
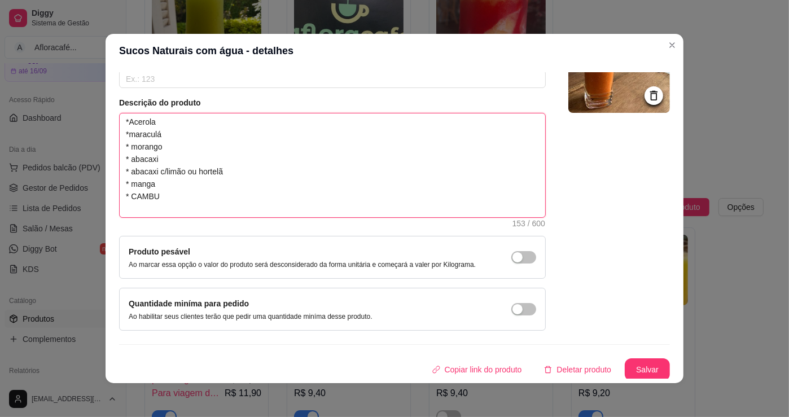
type textarea "Sabores : *Limão *Acerola *maraculá * morango * abacaxi * abacaxi c/limão ou ho…"
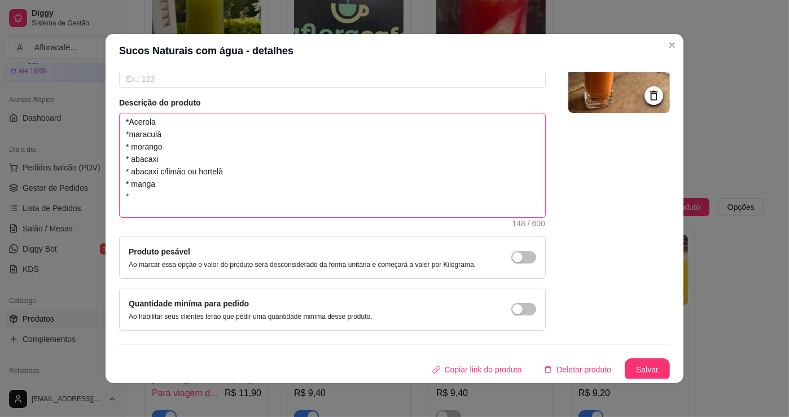
type textarea "Sabores : *Limão *Acerola *maraculá * morango * abacaxi * abacaxi c/limão ou ho…"
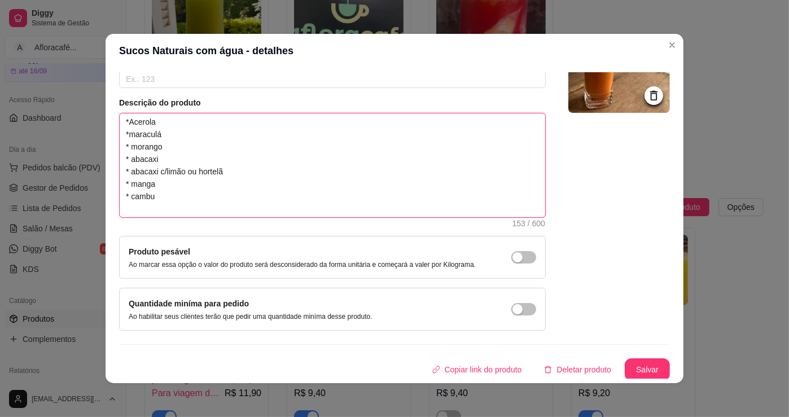
type textarea "Sabores : *Limão *Acerola *maraculá * morango * abacaxi * abacaxi c/limão ou ho…"
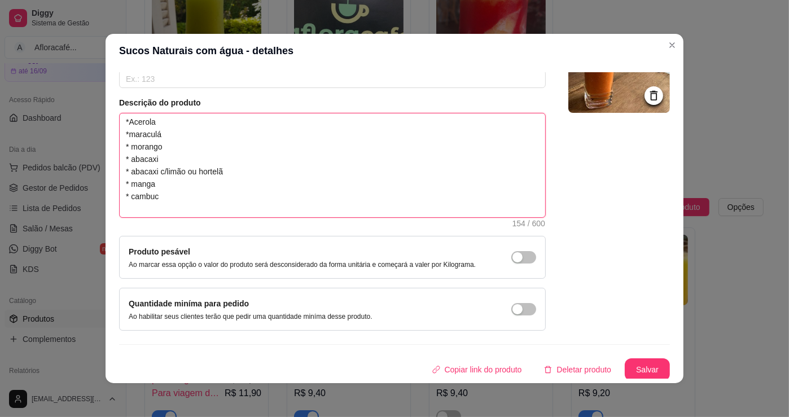
type textarea "Sabores : *Limão *Acerola *maraculá * morango * abacaxi * abacaxi c/limão ou ho…"
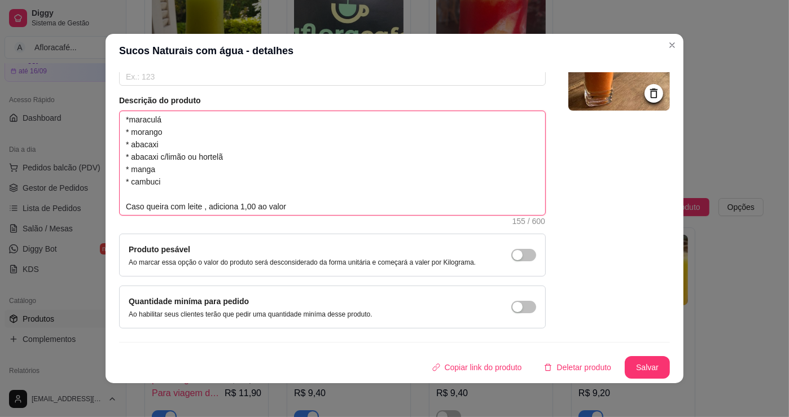
scroll to position [0, 0]
click at [173, 138] on textarea "Sabores : *Limão *Acerola *maraculá * morango * abacaxi * abacaxi c/limão ou ho…" at bounding box center [332, 163] width 425 height 104
type textarea "Sabores : *Limão *Acerola *maraculá * morango * abacaxi * abacaxi c/limão ou ho…"
type textarea "Sabores : *Limão *Acerol *maraculá * morango * abacaxi * abacaxi c/limão ou hor…"
type textarea "Sabores : *Limão *Acero *maraculá * morango * abacaxi * abacaxi c/limão ou hort…"
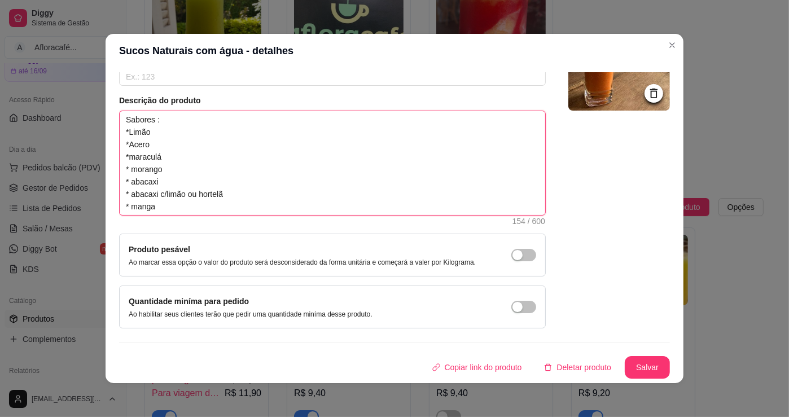
type textarea "Sabores : *Limão *Acer *maraculá * morango * abacaxi * abacaxi c/limão ou horte…"
type textarea "Sabores : *Limão *Ace *maraculá * morango * abacaxi * abacaxi c/limão ou hortel…"
type textarea "Sabores : *Limão *Ac *maraculá * morango * abacaxi * abacaxi c/limão ou hortelã…"
type textarea "Sabores : *Limão *A *maraculá * morango * abacaxi * abacaxi c/limão ou hortelã …"
type textarea "Sabores : *Limão * *maraculá * morango * abacaxi * abacaxi c/limão ou hortelã *…"
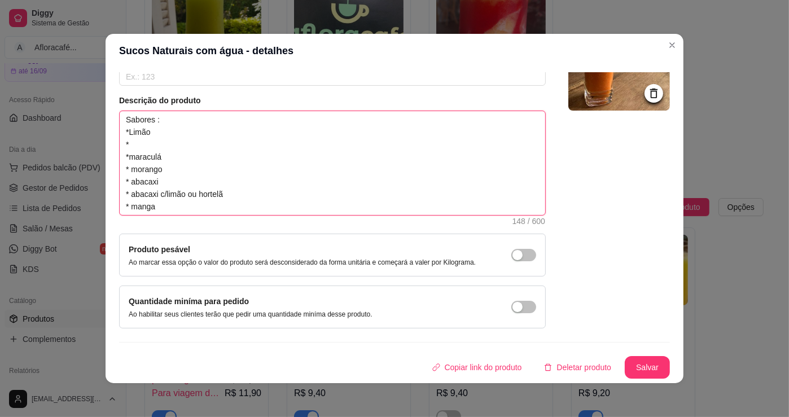
type textarea "Sabores : *Limão *maraculá * morango * abacaxi * abacaxi c/limão ou hortelã * m…"
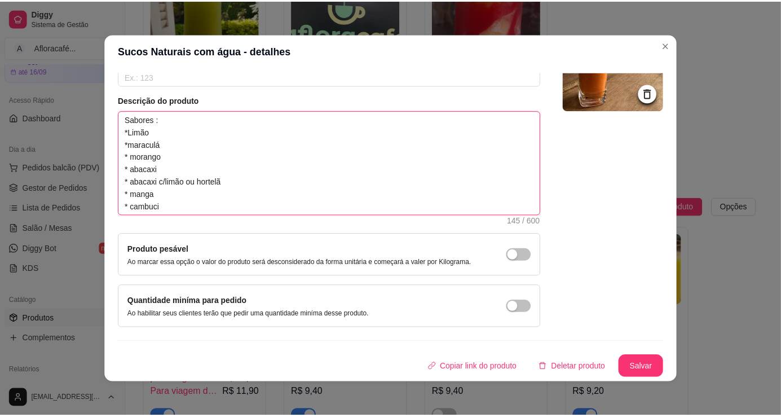
scroll to position [2, 0]
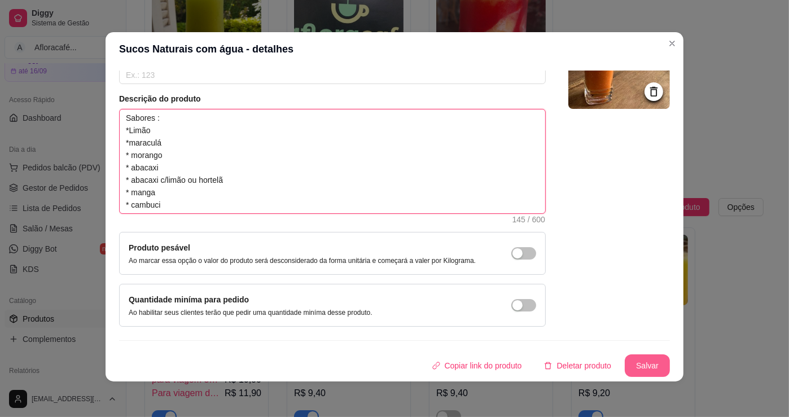
type textarea "Sabores : *Limão *maraculá * morango * abacaxi * abacaxi c/limão ou hortelã * m…"
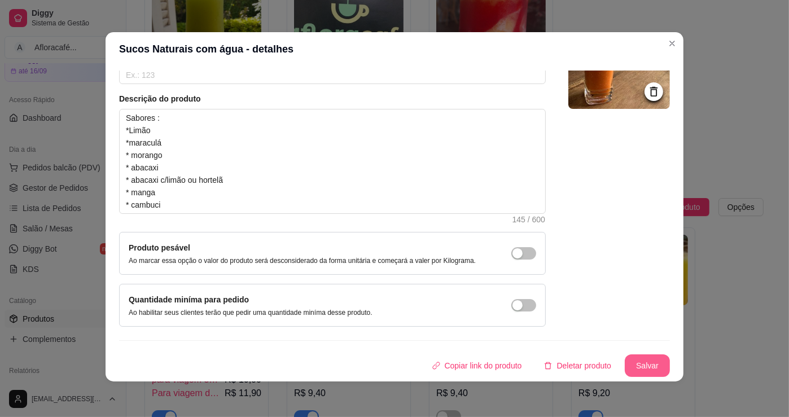
click at [637, 358] on button "Salvar" at bounding box center [646, 365] width 45 height 23
click at [658, 40] on header "Sucos Naturais com água - detalhes" at bounding box center [394, 49] width 578 height 34
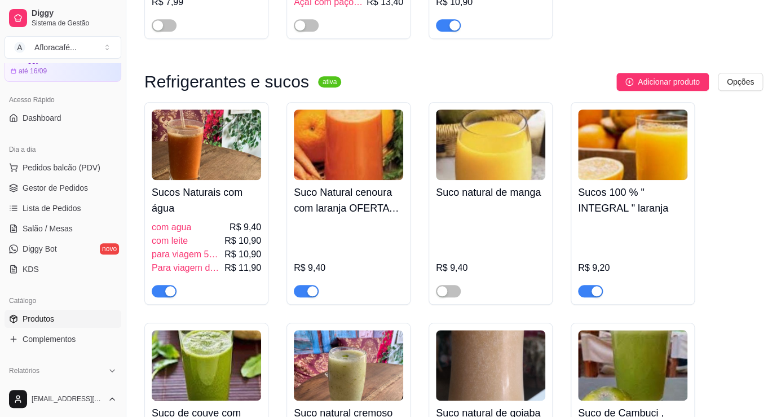
scroll to position [0, 0]
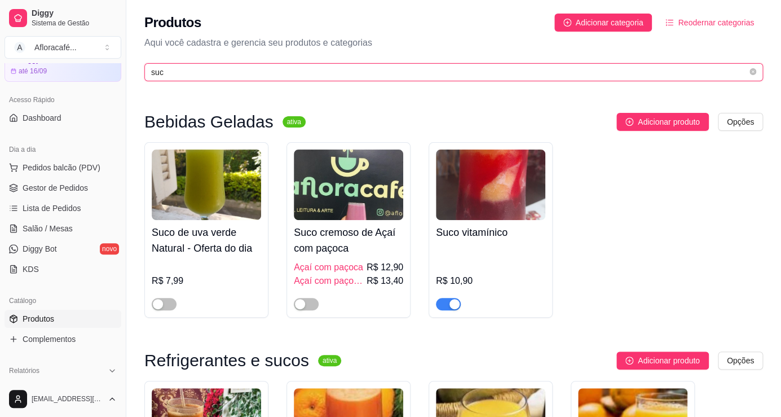
click at [747, 76] on input "suc" at bounding box center [449, 72] width 596 height 12
click at [750, 72] on icon "close-circle" at bounding box center [753, 71] width 7 height 7
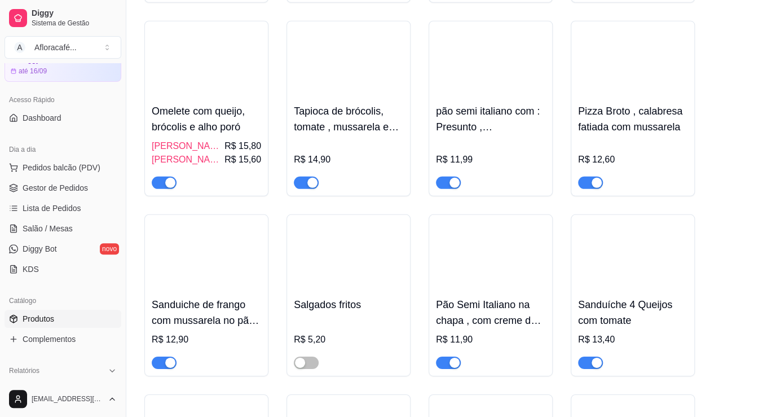
scroll to position [5128, 0]
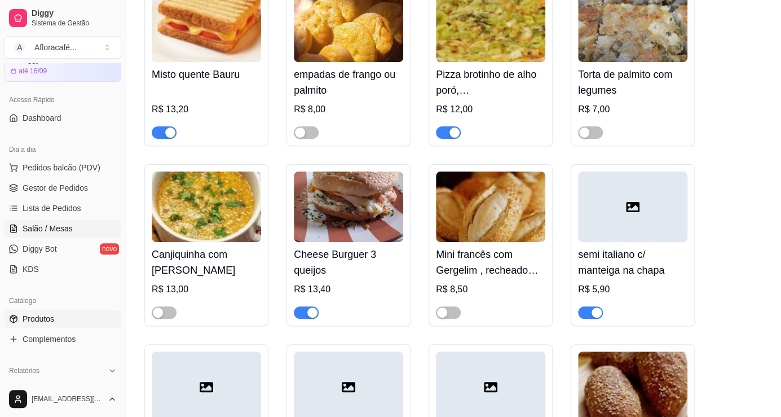
click at [56, 225] on span "Salão / Mesas" at bounding box center [48, 228] width 50 height 11
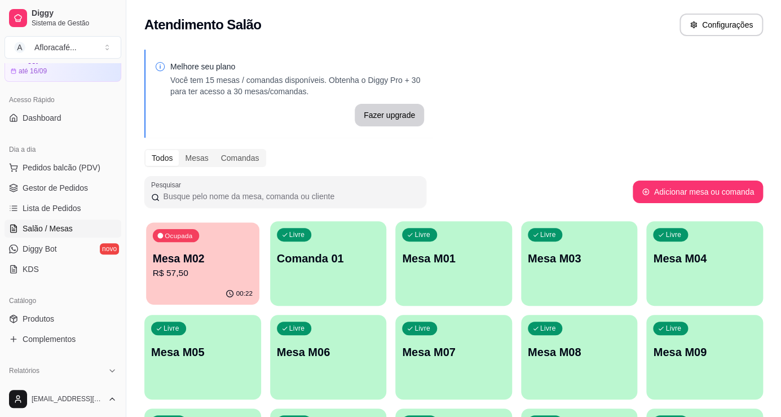
click at [201, 257] on p "Mesa M02" at bounding box center [203, 258] width 100 height 15
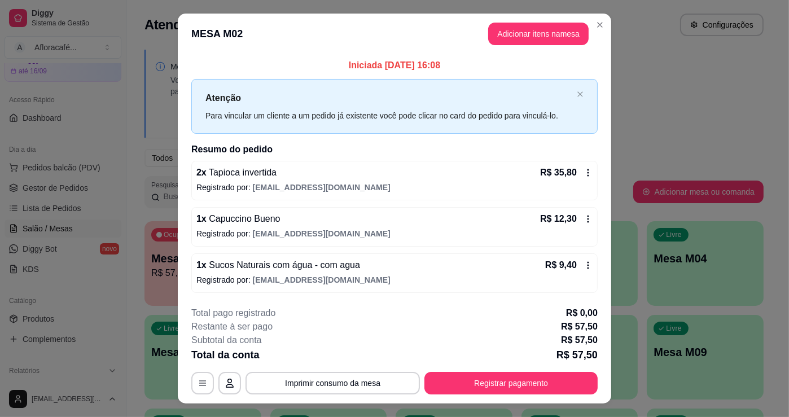
scroll to position [23, 0]
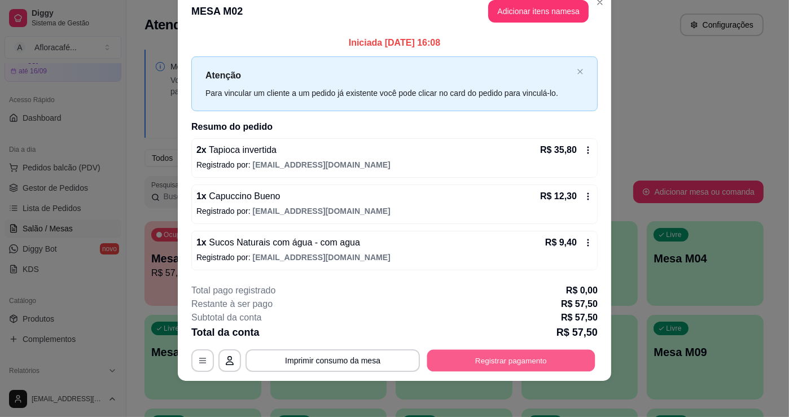
click at [553, 361] on button "Registrar pagamento" at bounding box center [511, 361] width 168 height 22
click at [506, 359] on button "Registrar pagamento" at bounding box center [511, 361] width 168 height 22
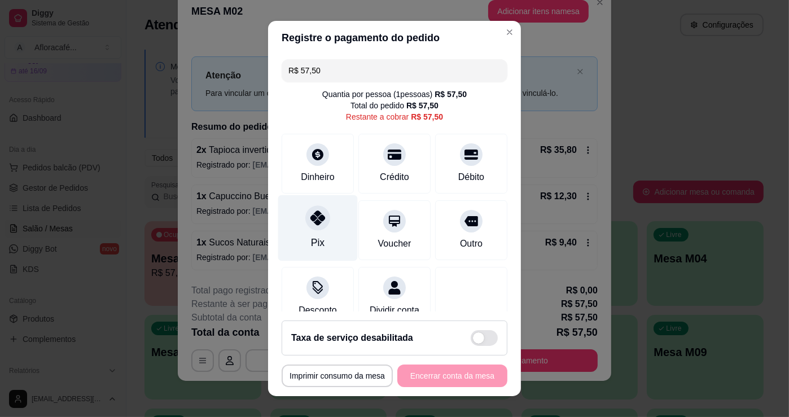
click at [316, 219] on icon at bounding box center [317, 217] width 15 height 15
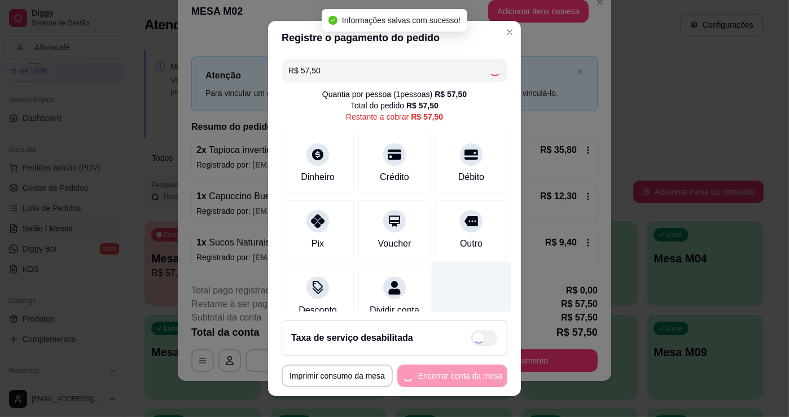
type input "R$ 0,00"
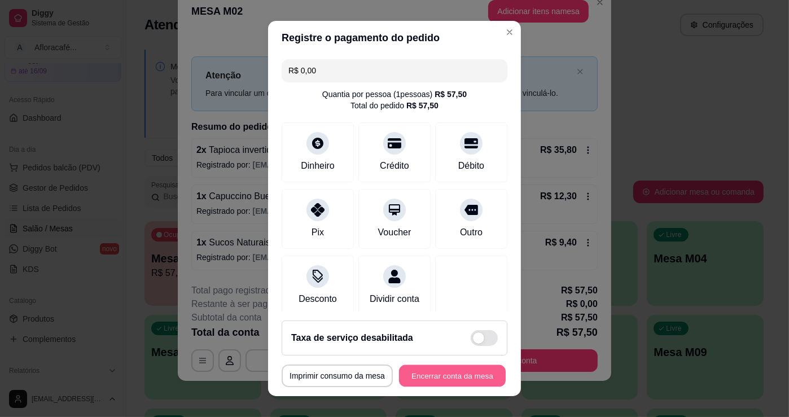
click at [460, 375] on button "Encerrar conta da mesa" at bounding box center [452, 376] width 107 height 22
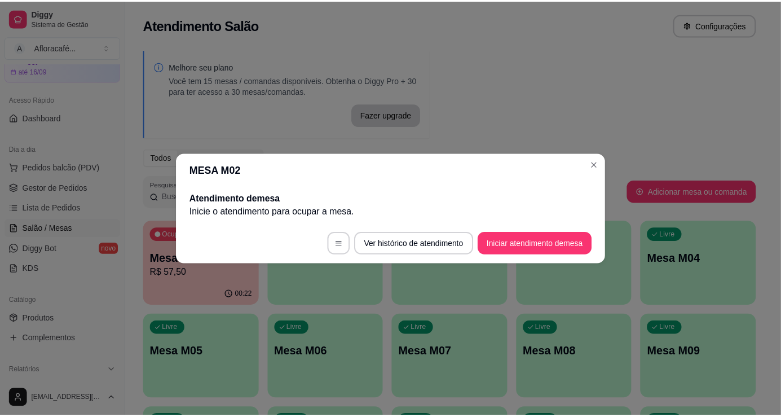
scroll to position [0, 0]
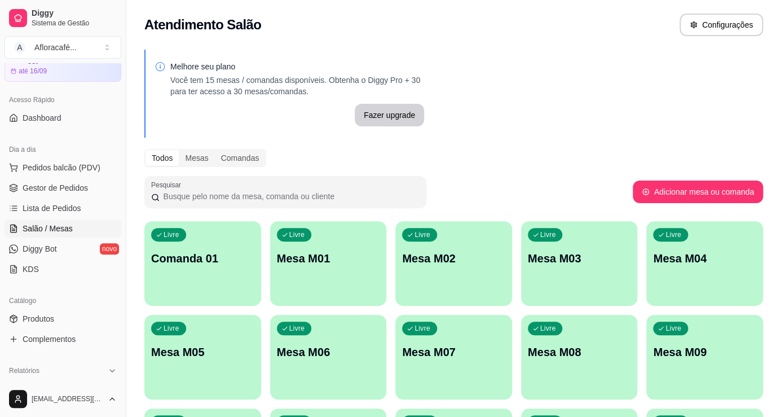
click at [306, 263] on p "Mesa M01" at bounding box center [328, 258] width 103 height 16
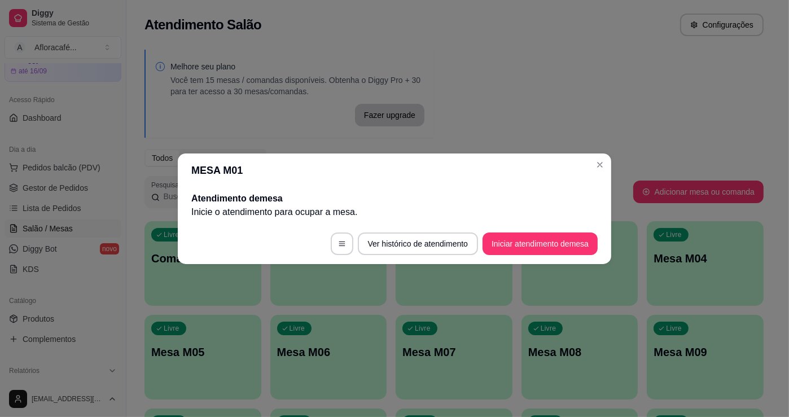
drag, startPoint x: 571, startPoint y: 261, endPoint x: 566, endPoint y: 243, distance: 18.8
click at [570, 261] on footer "Ver histórico de atendimento Iniciar atendimento de mesa" at bounding box center [394, 243] width 433 height 41
click at [566, 243] on button "Iniciar atendimento de mesa" at bounding box center [540, 243] width 112 height 22
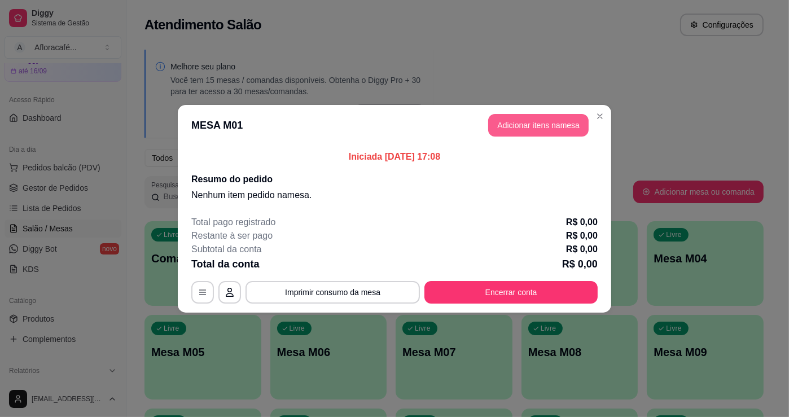
click at [518, 118] on button "Adicionar itens na mesa" at bounding box center [538, 125] width 100 height 23
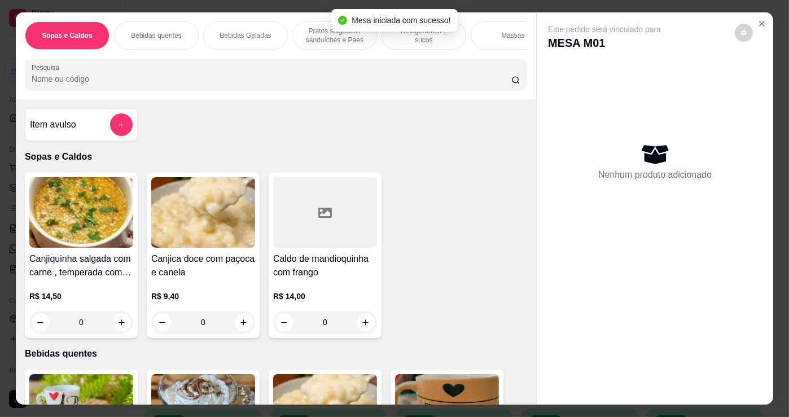
click at [332, 85] on input "Pesquisa" at bounding box center [271, 78] width 479 height 11
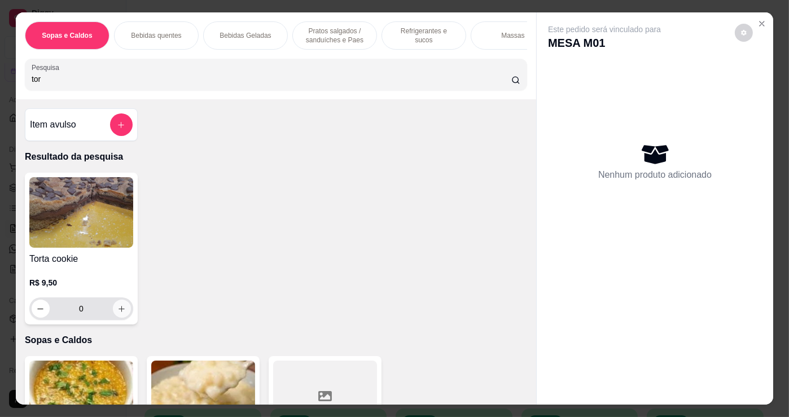
type input "tor"
click at [118, 313] on icon "increase-product-quantity" at bounding box center [122, 309] width 8 height 8
type input "1"
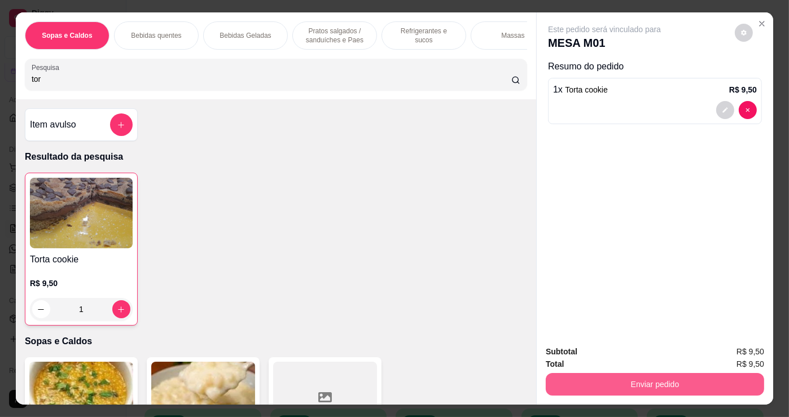
click at [569, 381] on button "Enviar pedido" at bounding box center [654, 384] width 218 height 23
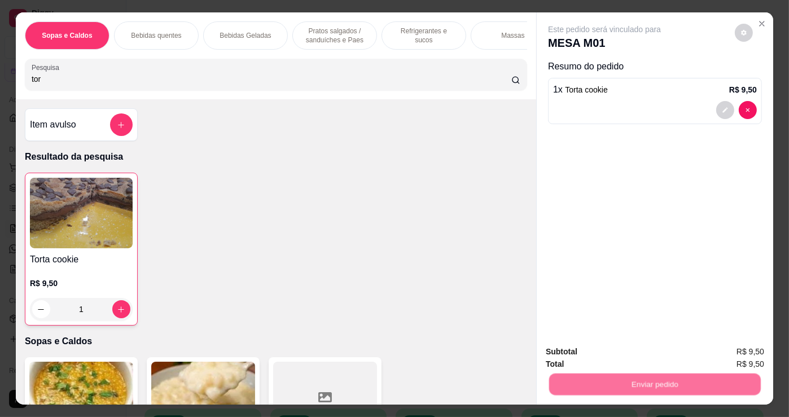
click at [582, 359] on button "Não registrar e enviar pedido" at bounding box center [617, 352] width 117 height 21
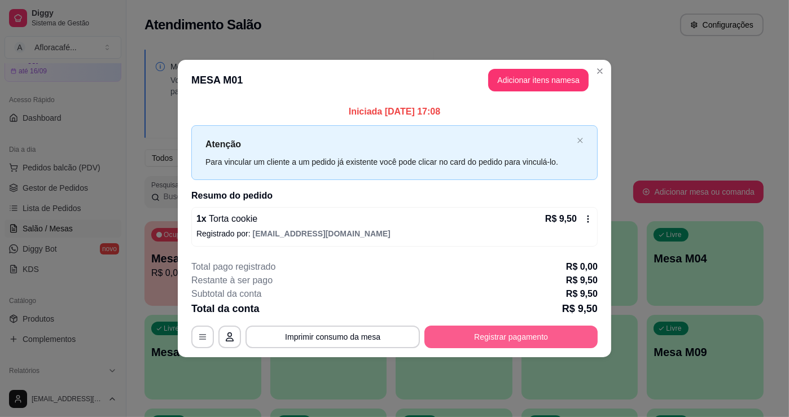
click at [538, 330] on button "Registrar pagamento" at bounding box center [510, 336] width 173 height 23
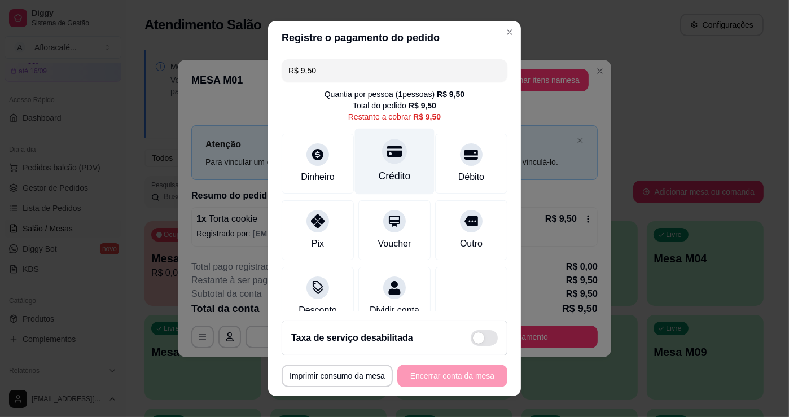
click at [379, 169] on div "Crédito" at bounding box center [395, 176] width 32 height 15
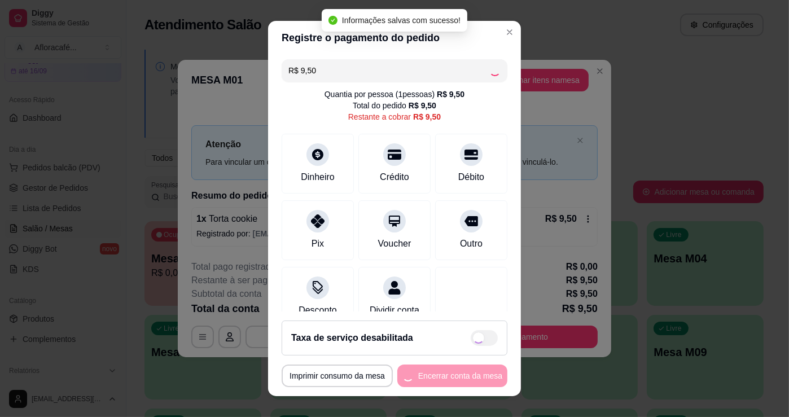
type input "R$ 0,00"
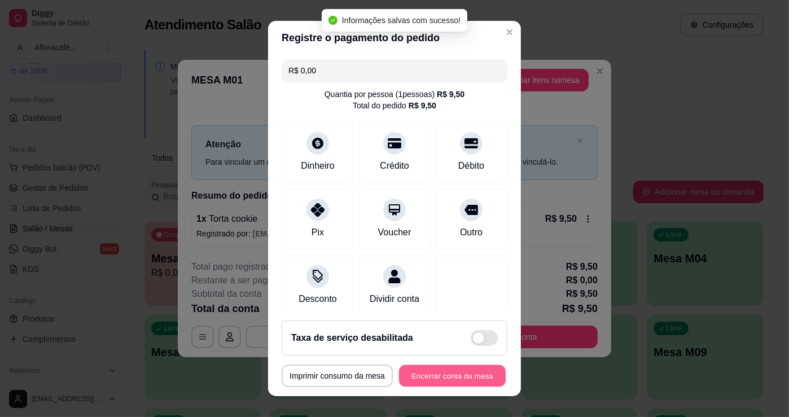
click at [434, 376] on button "Encerrar conta da mesa" at bounding box center [452, 376] width 107 height 22
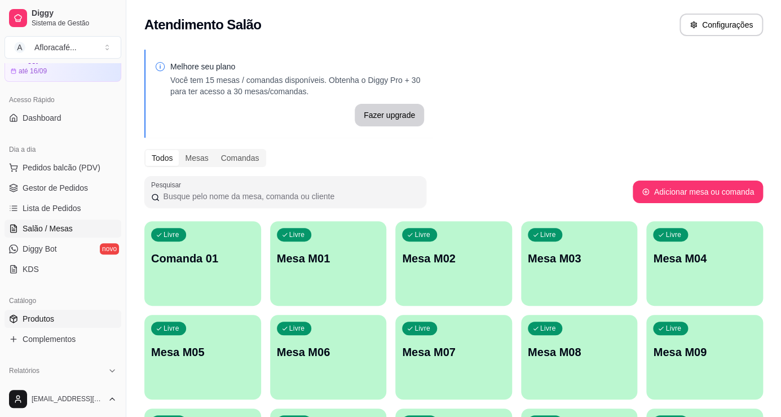
click at [76, 316] on link "Produtos" at bounding box center [63, 319] width 117 height 18
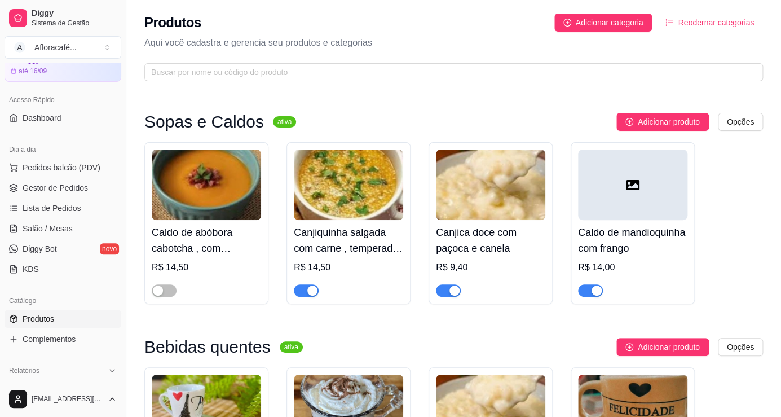
click at [417, 65] on span at bounding box center [453, 72] width 619 height 18
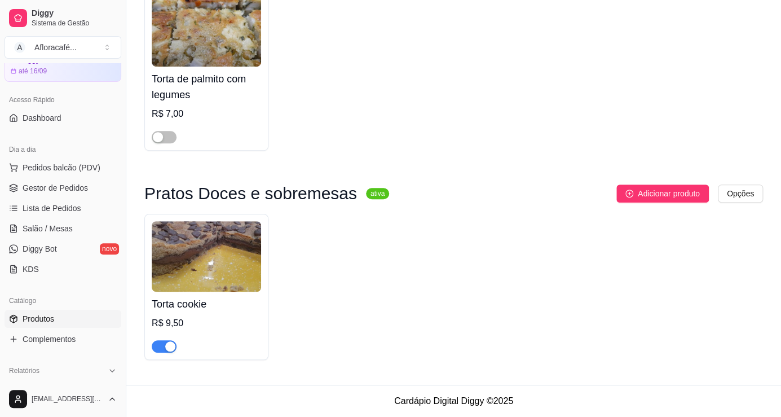
scroll to position [154, 0]
click at [169, 350] on div "button" at bounding box center [170, 346] width 10 height 10
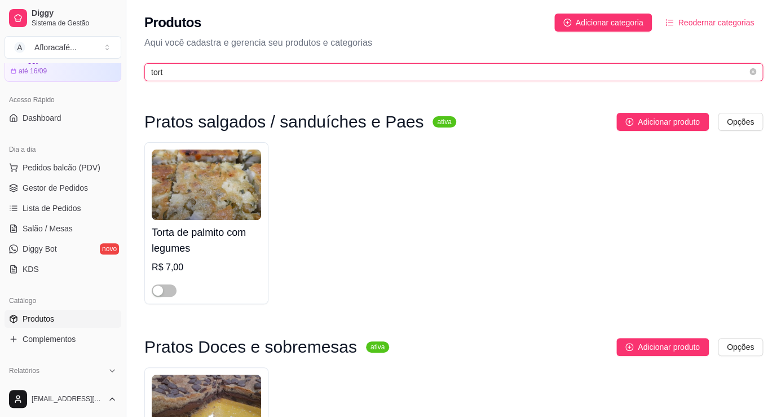
click at [276, 68] on input "tort" at bounding box center [449, 72] width 596 height 12
type input "t"
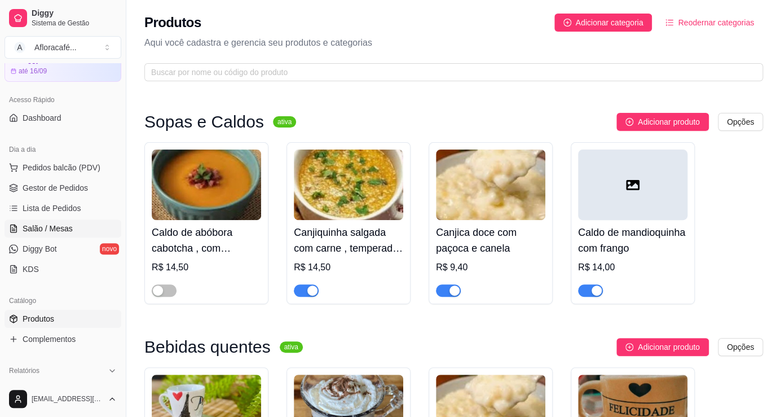
click at [67, 226] on span "Salão / Mesas" at bounding box center [48, 228] width 50 height 11
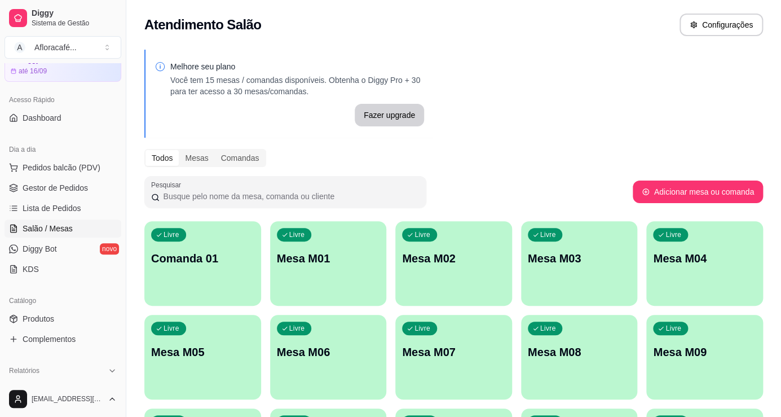
scroll to position [328, 0]
